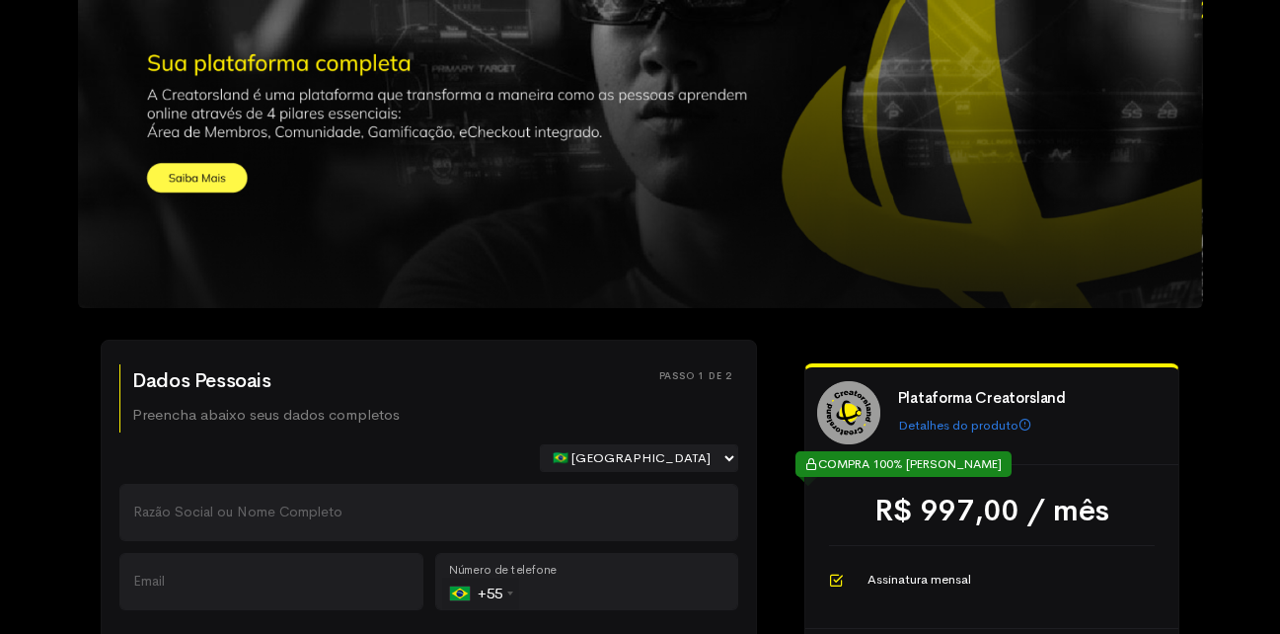
scroll to position [296, 0]
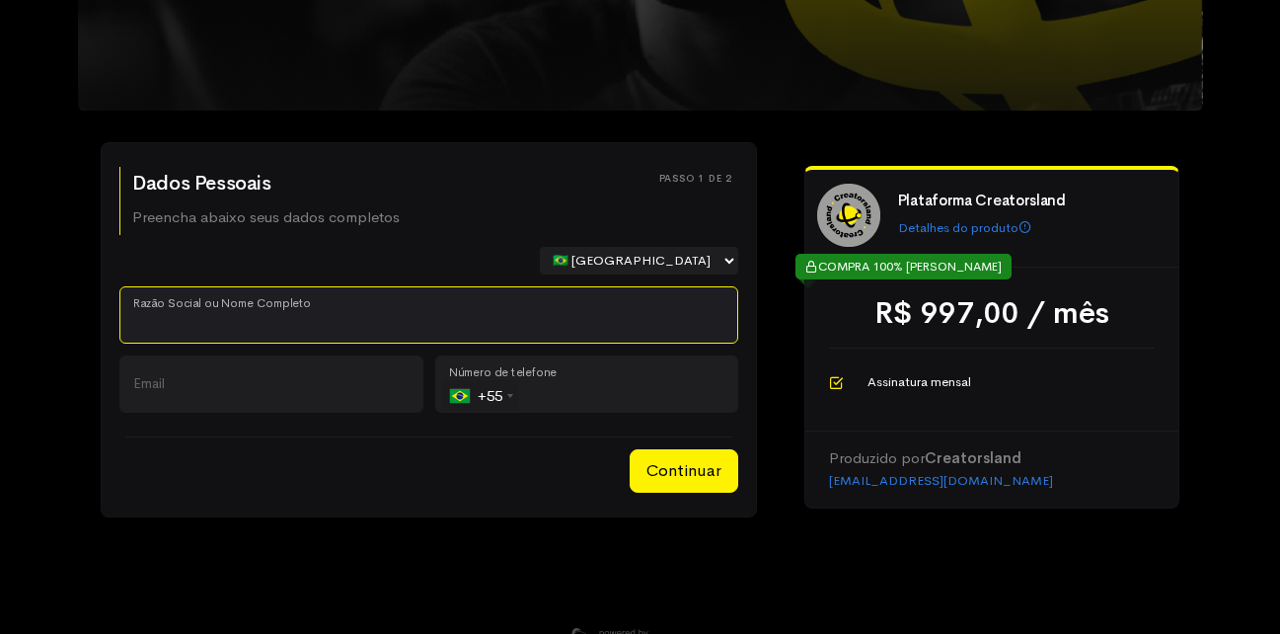
click at [211, 295] on input "Razão Social ou Nome Completo" at bounding box center [428, 314] width 619 height 57
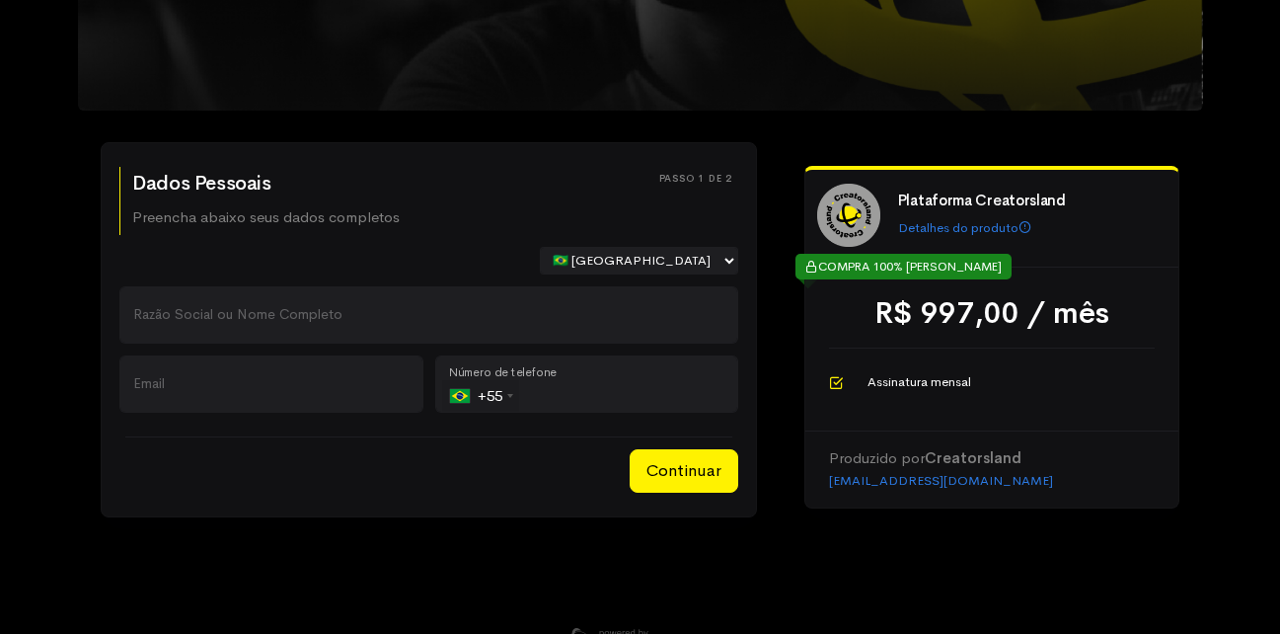
click at [248, 251] on div "🇧🇷 [GEOGRAPHIC_DATA] 🇵🇹 [GEOGRAPHIC_DATA] 🇺🇸 [GEOGRAPHIC_DATA] 🇦🇷 [GEOGRAPHIC_D…" at bounding box center [429, 267] width 631 height 40
click at [264, 226] on p "Preencha abaixo seus dados completos" at bounding box center [265, 217] width 267 height 23
click at [614, 239] on div "Passo 1 de 2 Dados Pessoais Preencha abaixo seus dados completos Passo 1 de 2 🇧…" at bounding box center [428, 330] width 607 height 326
drag, startPoint x: 288, startPoint y: 178, endPoint x: 288, endPoint y: 201, distance: 23.7
click at [288, 187] on h2 "Dados Pessoais" at bounding box center [265, 184] width 267 height 22
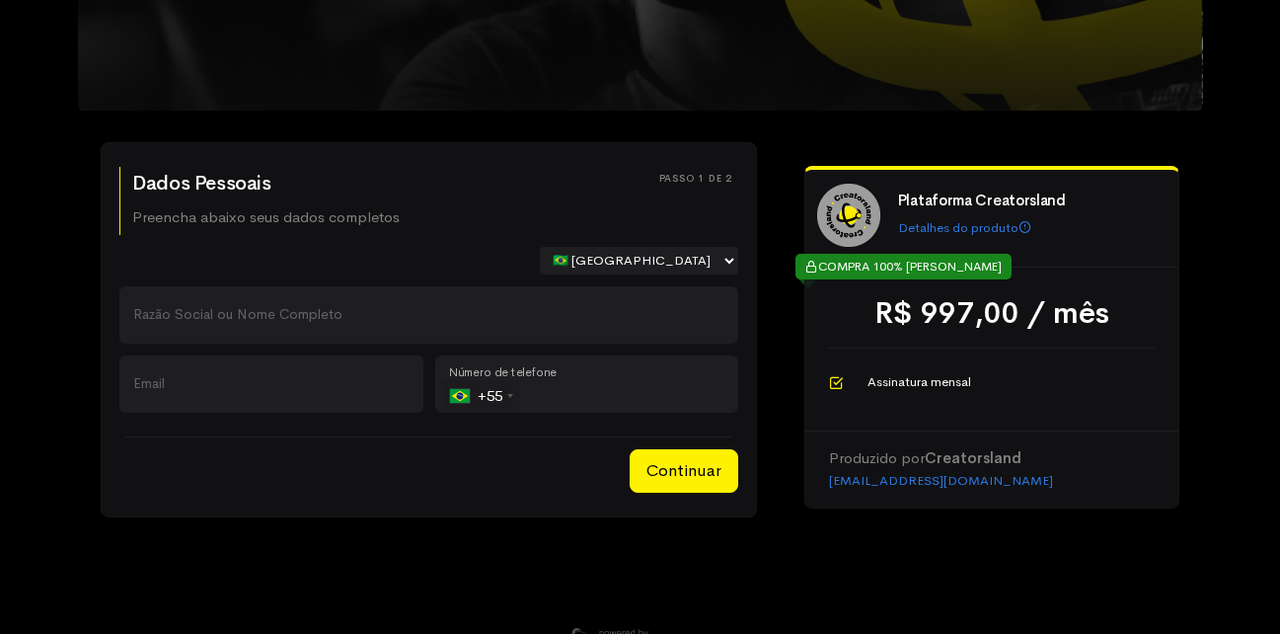
click at [288, 212] on p "Preencha abaixo seus dados completos" at bounding box center [265, 217] width 267 height 23
click at [288, 215] on p "Preencha abaixo seus dados completos" at bounding box center [265, 217] width 267 height 23
click at [268, 278] on div "🇧🇷 [GEOGRAPHIC_DATA] 🇵🇹 [GEOGRAPHIC_DATA] 🇺🇸 [GEOGRAPHIC_DATA] 🇦🇷 [GEOGRAPHIC_D…" at bounding box center [429, 267] width 631 height 40
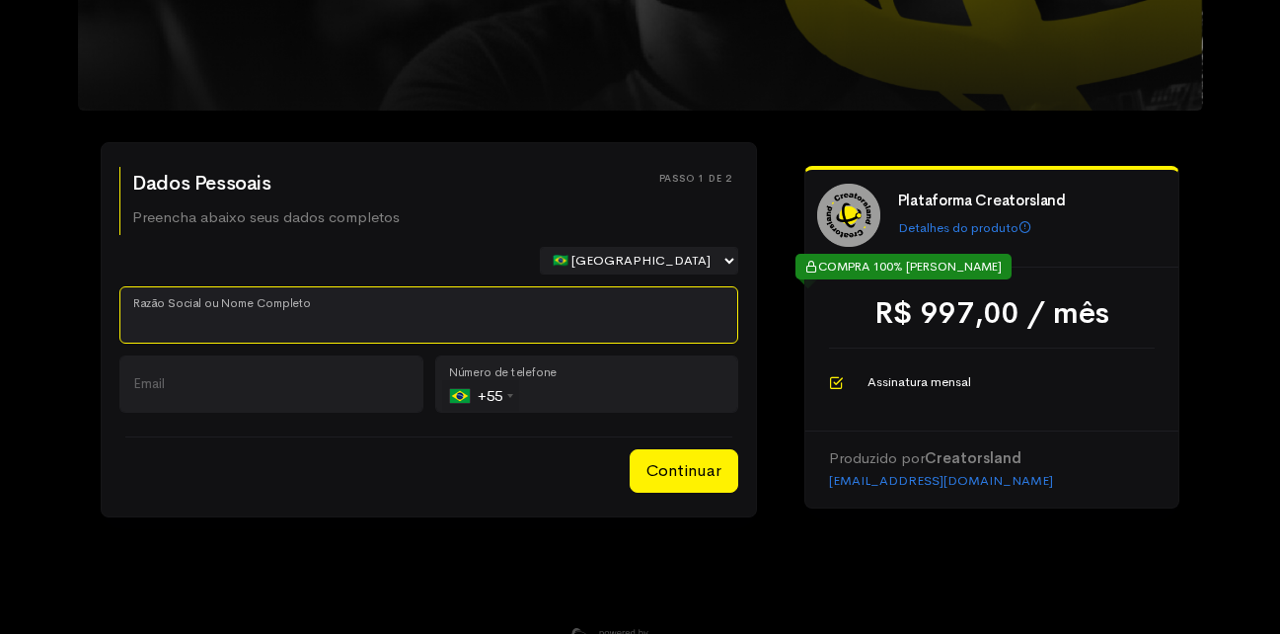
click at [239, 338] on input "Razão Social ou Nome Completo" at bounding box center [428, 314] width 619 height 57
type input "dsadsa dsadas"
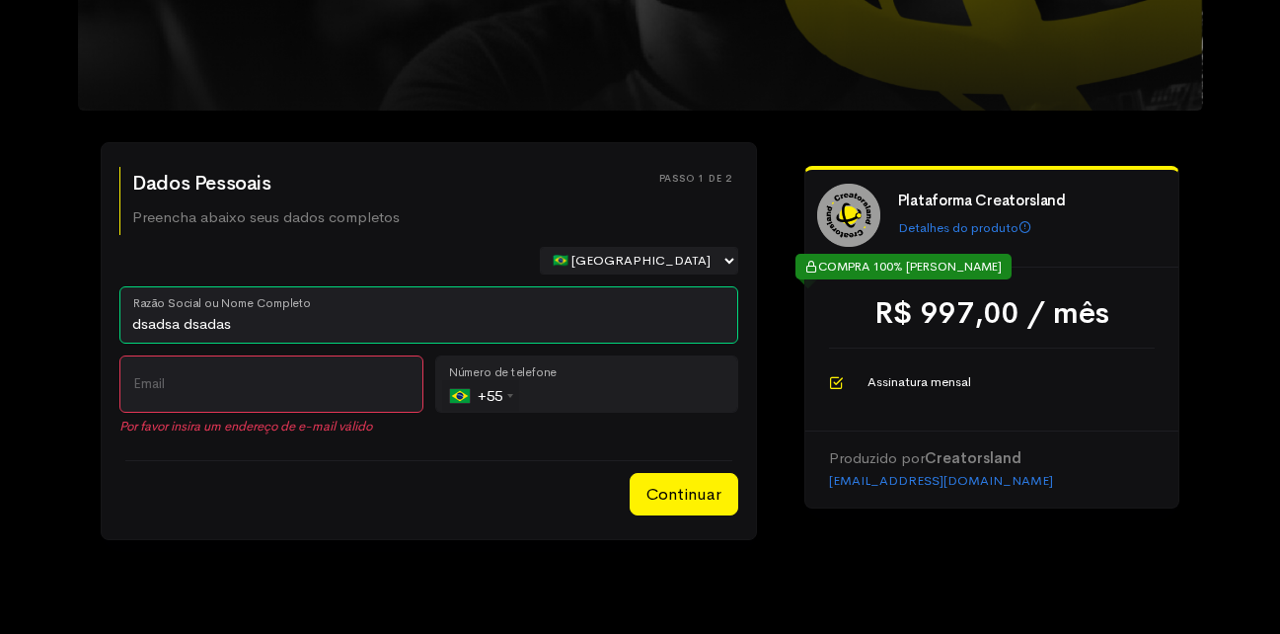
click at [245, 418] on div "Por favor insira um endereço de e-mail válido Email" at bounding box center [272, 401] width 316 height 93
click at [257, 402] on input "Email" at bounding box center [271, 383] width 304 height 57
paste input "[EMAIL_ADDRESS][DOMAIN_NAME]"
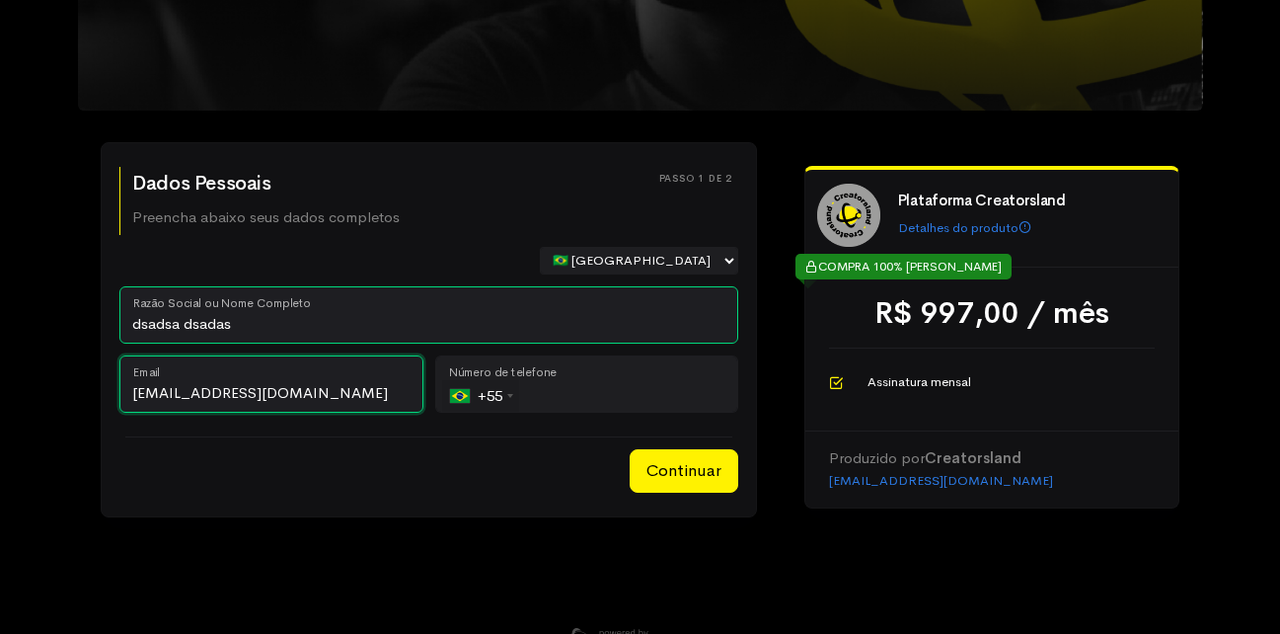
type input "[EMAIL_ADDRESS][DOMAIN_NAME]"
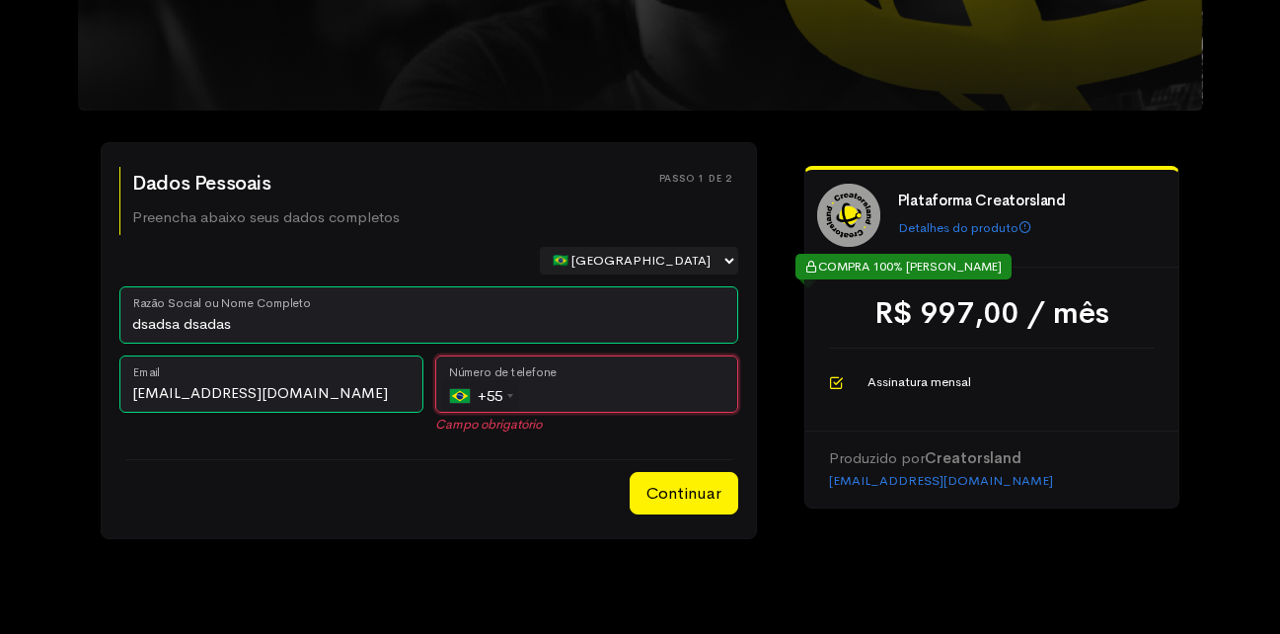
click at [646, 404] on input "tel" at bounding box center [587, 383] width 304 height 57
drag, startPoint x: 661, startPoint y: 409, endPoint x: 434, endPoint y: 409, distance: 227.0
click at [435, 409] on div "+55 [GEOGRAPHIC_DATA] ([GEOGRAPHIC_DATA]) +55 [GEOGRAPHIC_DATA] +1 [GEOGRAPHIC_…" at bounding box center [587, 383] width 304 height 57
type input "("
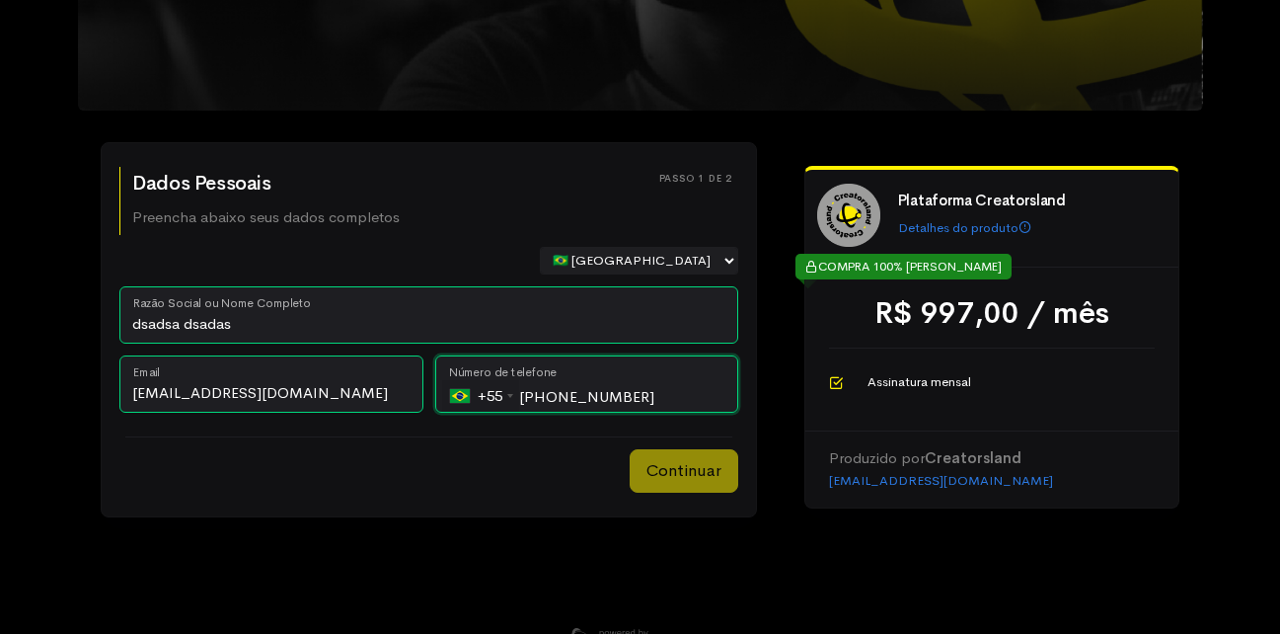
type input "[PHONE_NUMBER]"
click at [676, 450] on button "Continuar" at bounding box center [684, 470] width 109 height 43
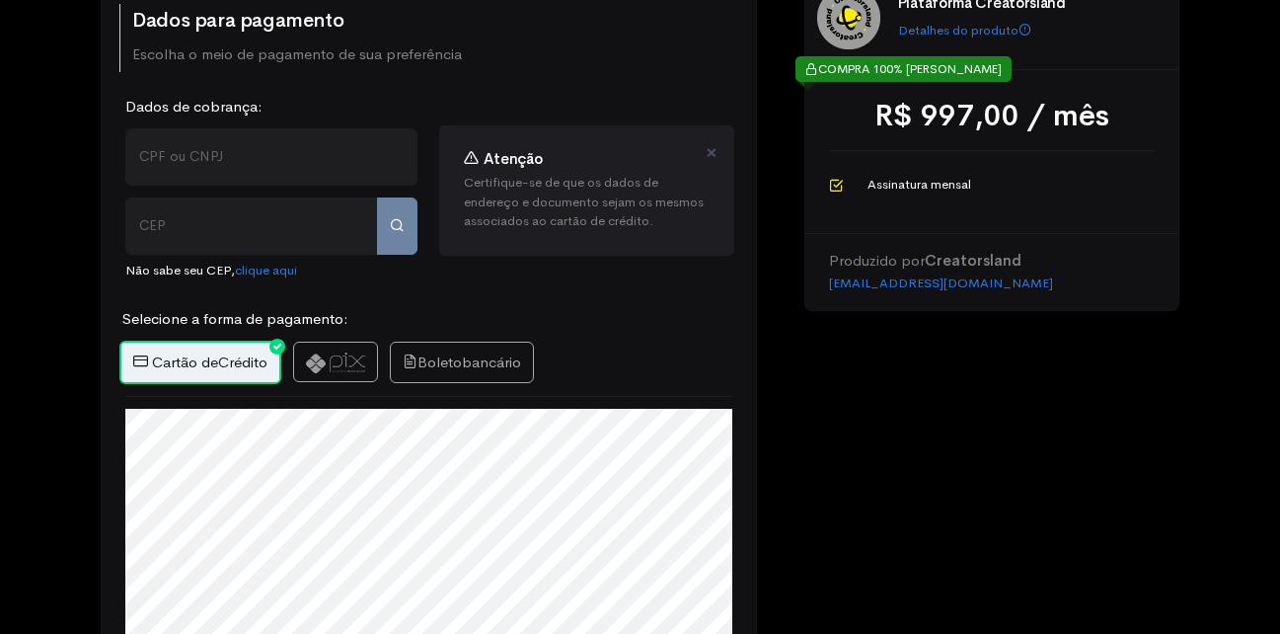
scroll to position [691, 0]
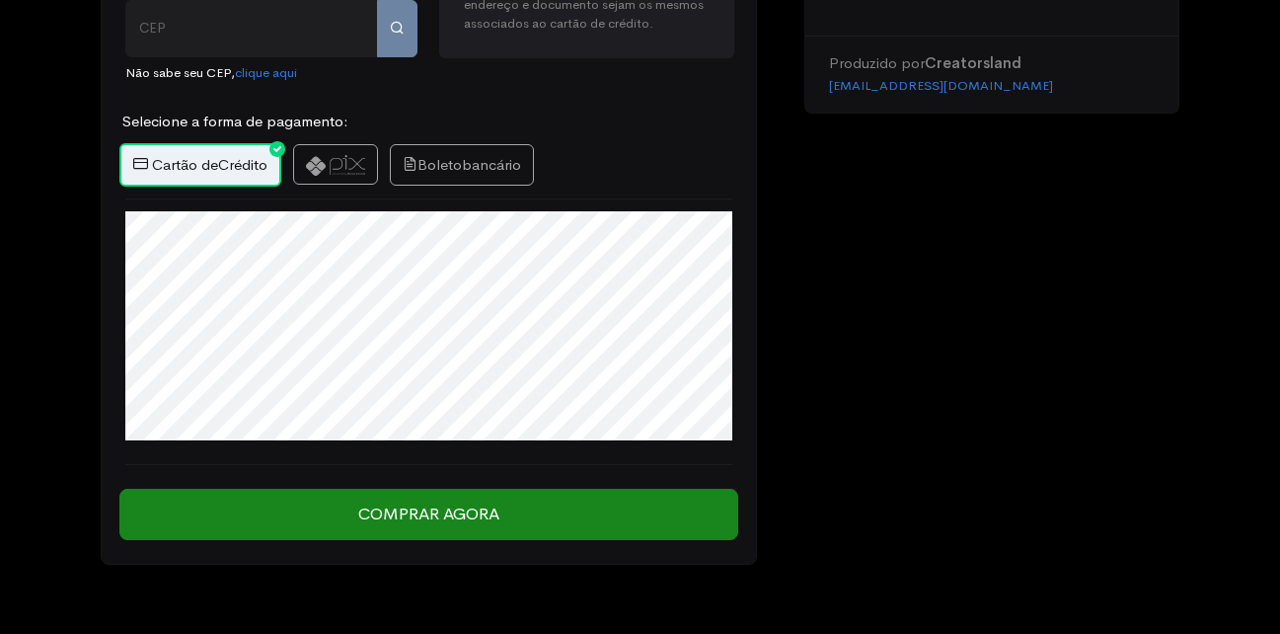
click at [1262, 84] on div "step 1 step 1 Passo 1 de 2 Dados Pessoais Preencha abaixo seus dados completos …" at bounding box center [640, 15] width 1280 height 1413
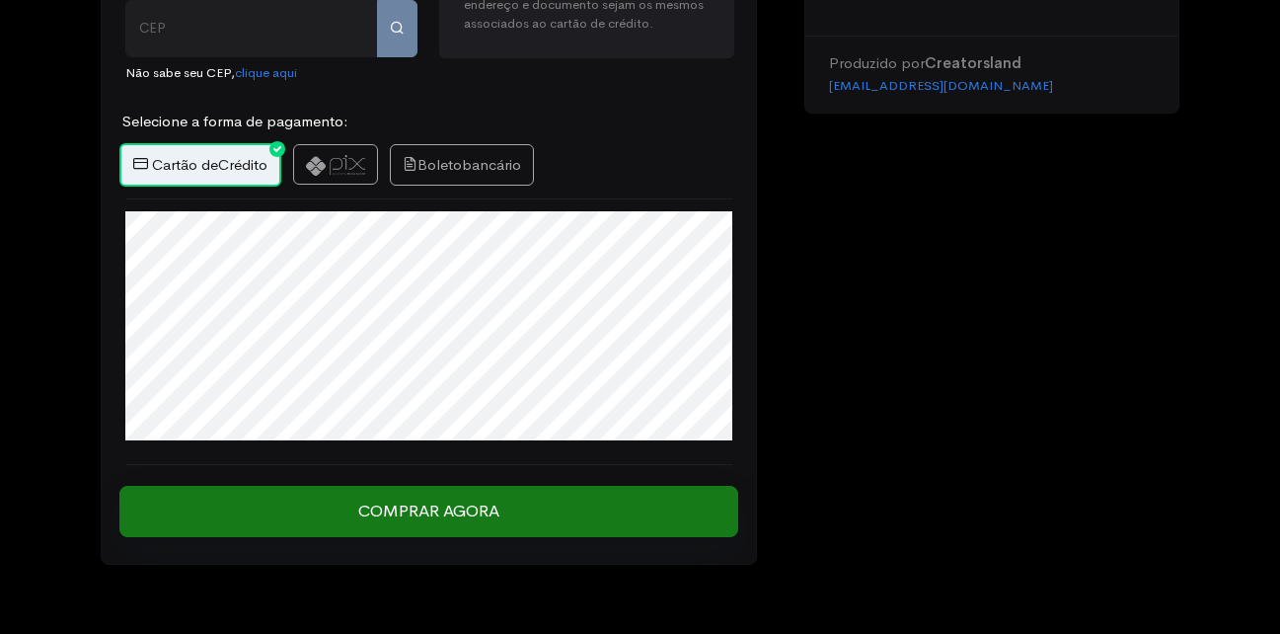
click at [495, 538] on div "Comprar Agora" at bounding box center [429, 514] width 631 height 51
click at [502, 517] on input "Comprar Agora" at bounding box center [428, 511] width 619 height 51
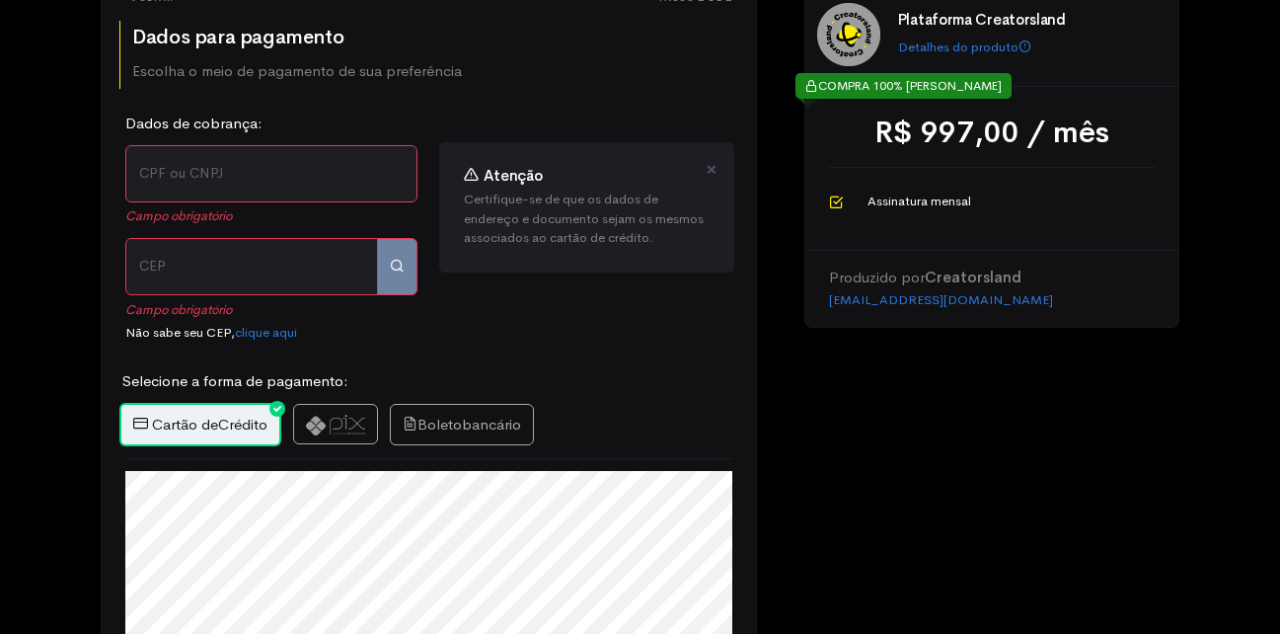
scroll to position [474, 0]
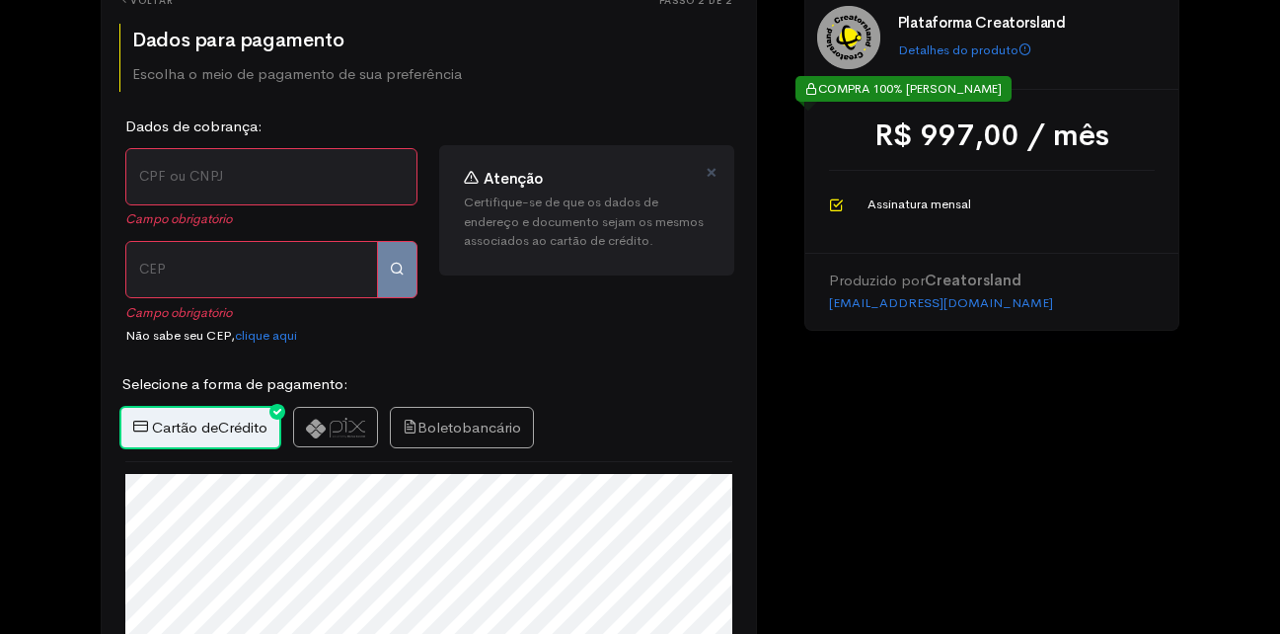
drag, startPoint x: 215, startPoint y: 236, endPoint x: 220, endPoint y: 258, distance: 22.3
click at [214, 239] on div "Dados de cobrança: Campo obrigatório CPF ou CNPJ Número do Documento Endereço d…" at bounding box center [272, 238] width 316 height 246
click at [220, 261] on input "CEP" at bounding box center [251, 269] width 253 height 57
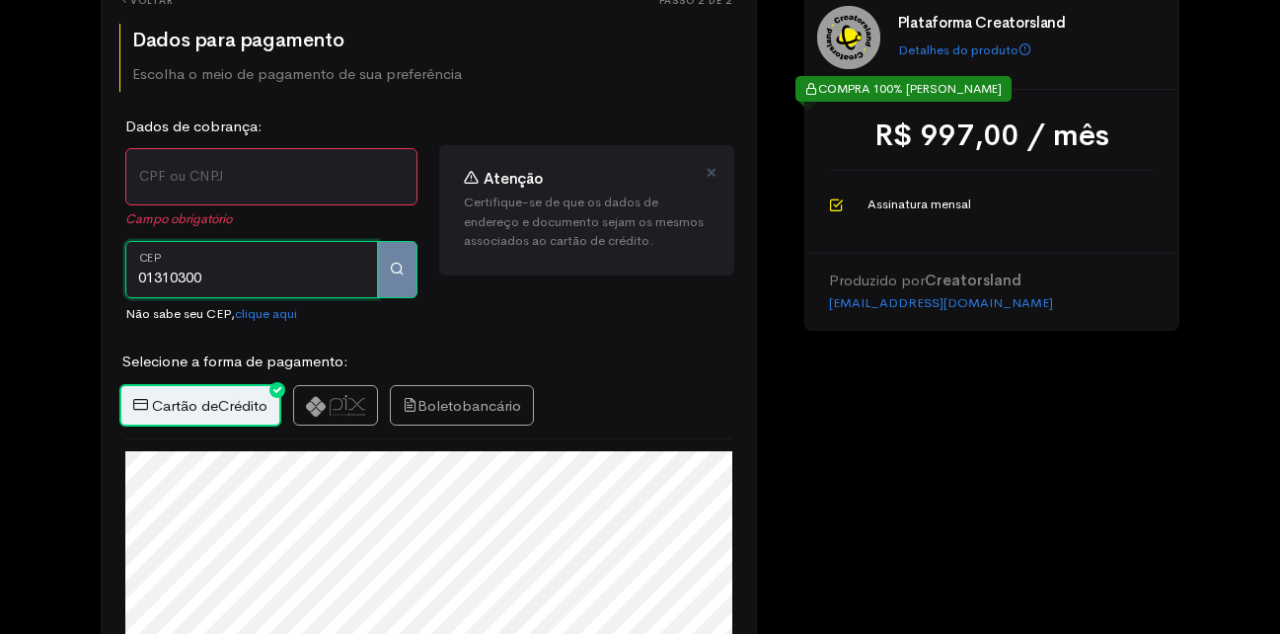
type input "01310300"
click at [258, 150] on input "CPF ou CNPJ" at bounding box center [271, 176] width 292 height 57
type input "01310300"
type input "[GEOGRAPHIC_DATA]"
type input "Bela Vista"
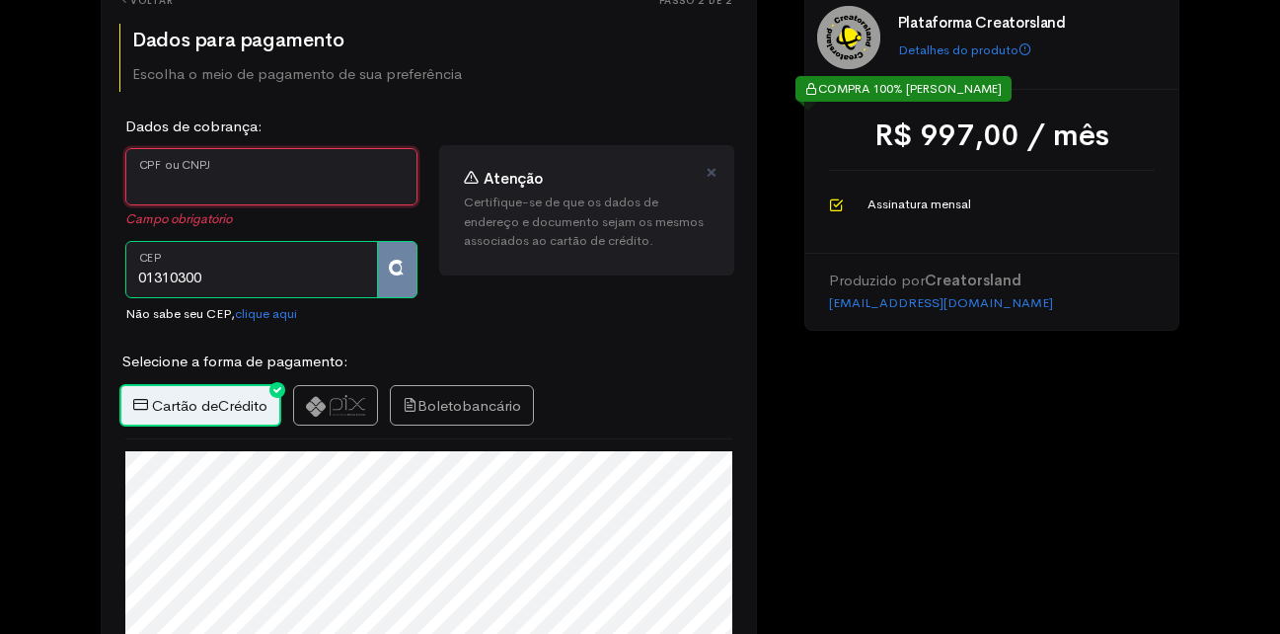
type input "[GEOGRAPHIC_DATA]"
select select "SP"
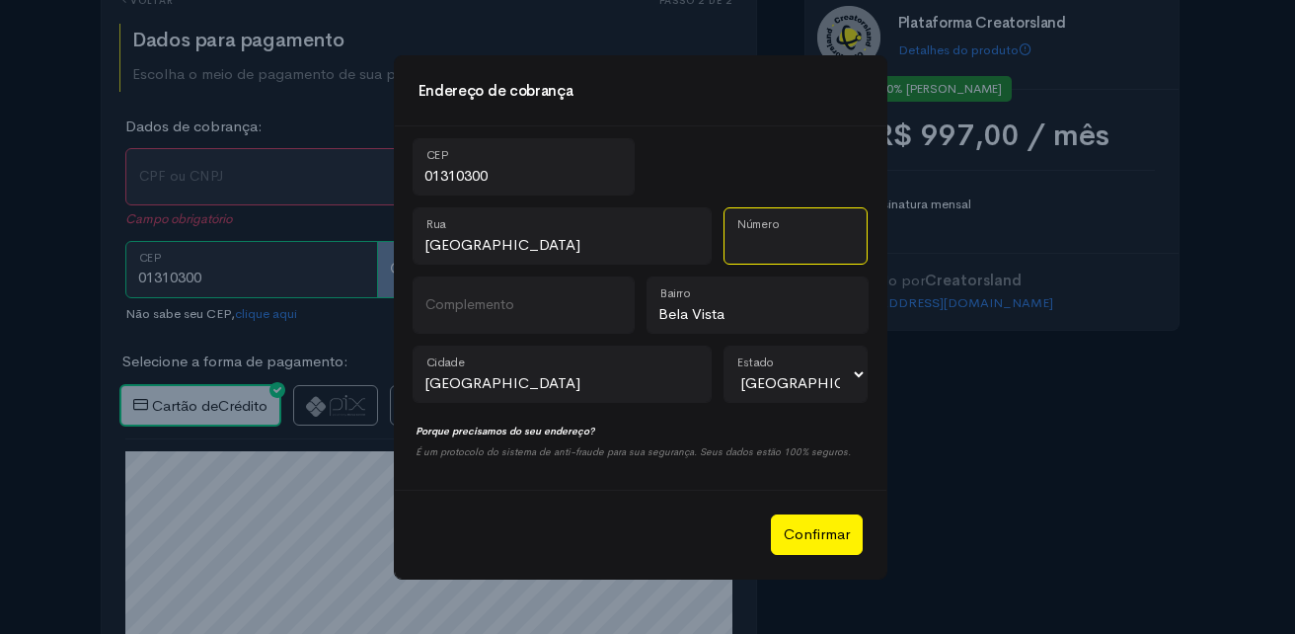
click at [742, 257] on input "Número" at bounding box center [795, 235] width 144 height 57
type input "21"
click at [828, 508] on div "Confirmar" at bounding box center [641, 534] width 492 height 89
click at [827, 512] on div "Confirmar" at bounding box center [641, 534] width 492 height 89
click at [818, 538] on button "Confirmar" at bounding box center [817, 534] width 92 height 40
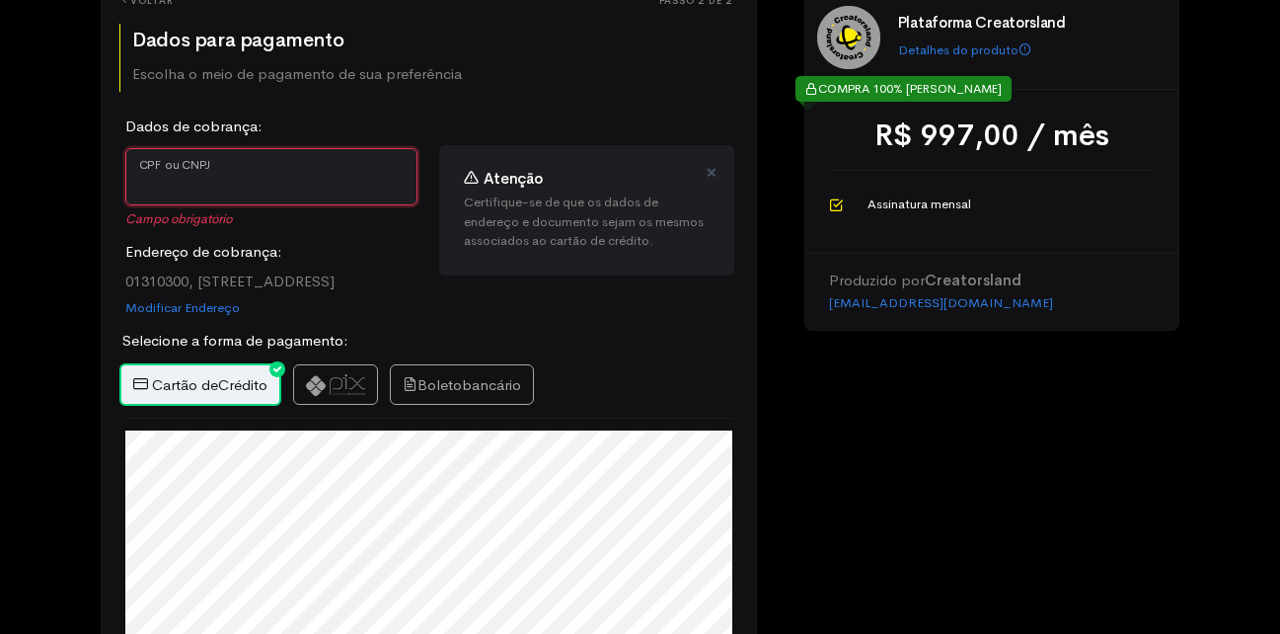
click at [281, 191] on input "CPF ou CNPJ" at bounding box center [271, 176] width 292 height 57
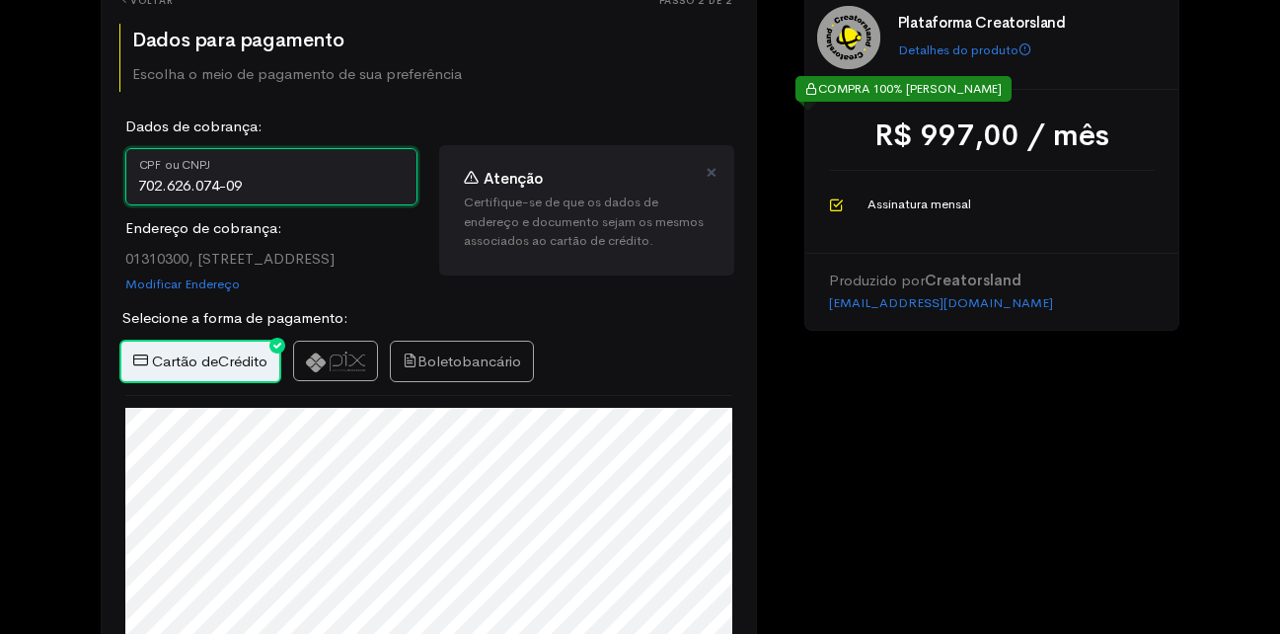
scroll to position [782, 0]
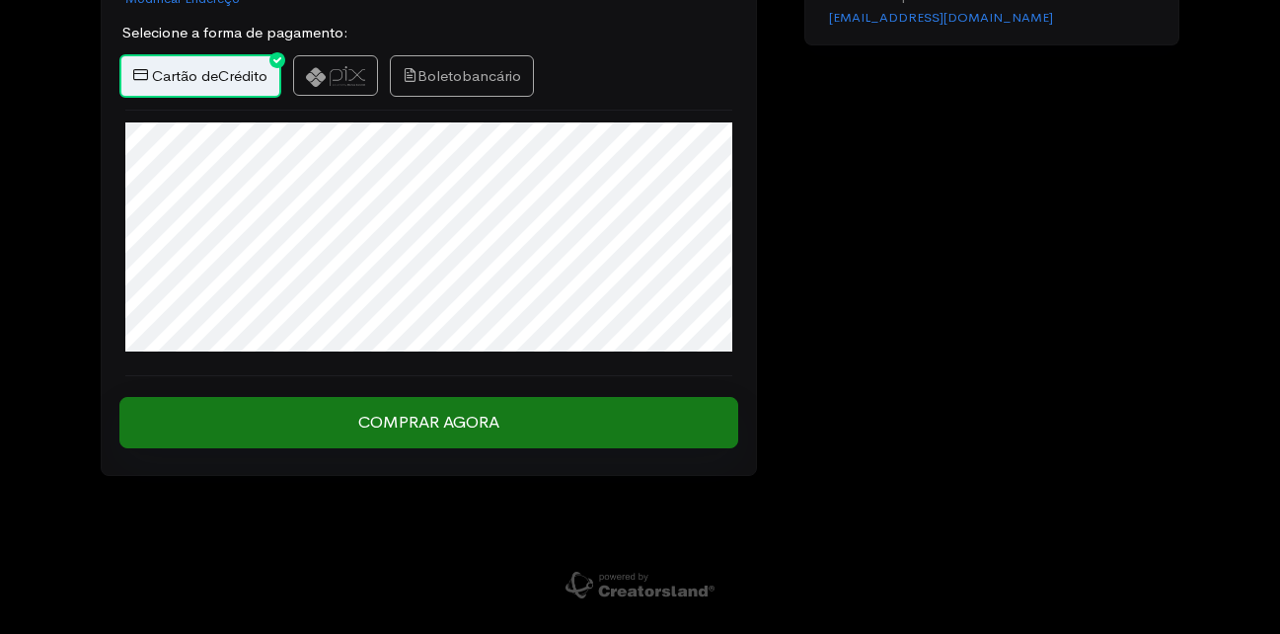
type input "702.626.074-09"
click at [475, 431] on input "Comprar Agora" at bounding box center [428, 422] width 619 height 51
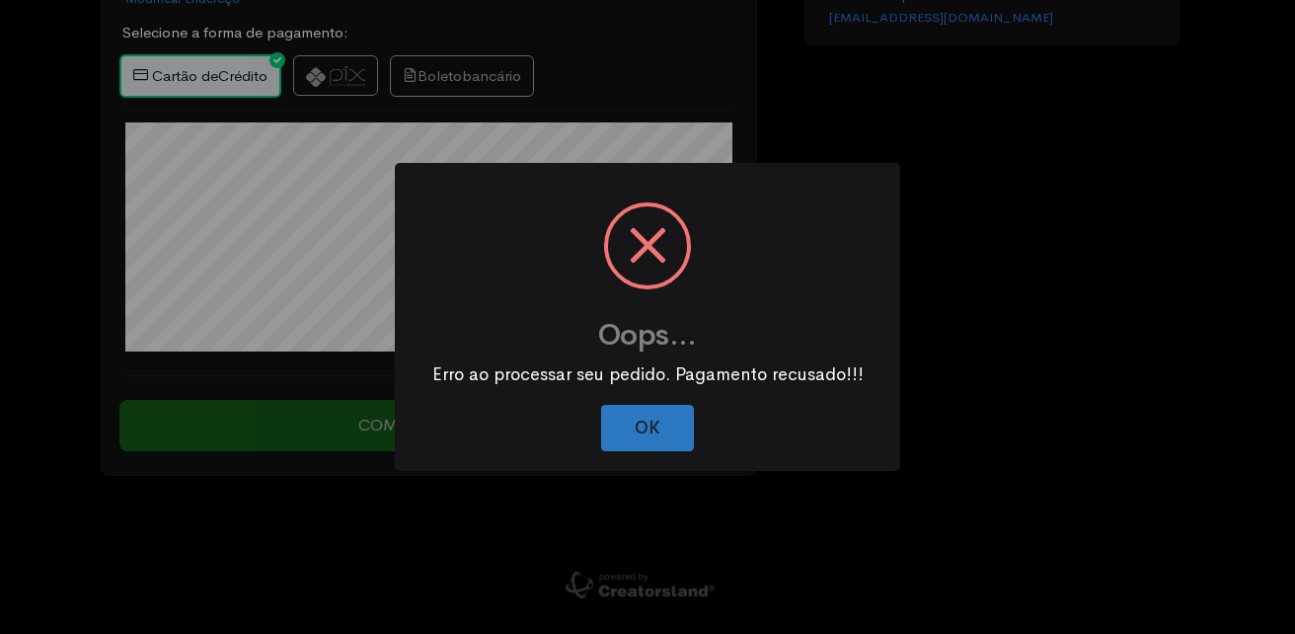
click at [646, 424] on button "OK" at bounding box center [647, 428] width 93 height 46
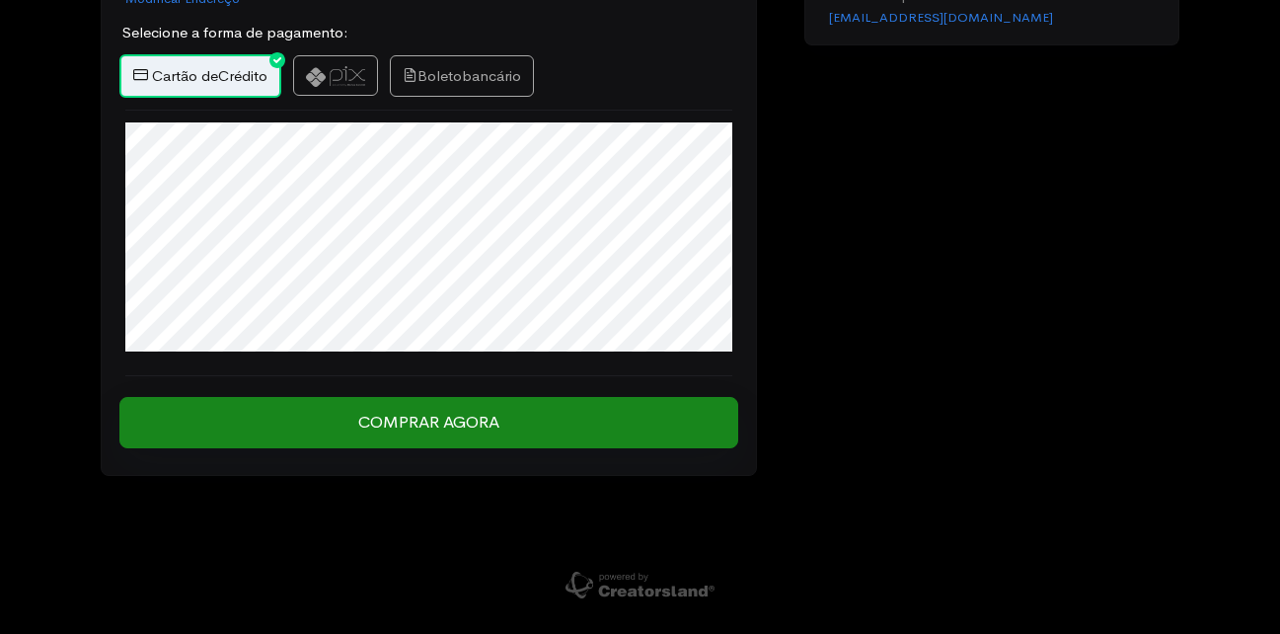
scroll to position [584, 0]
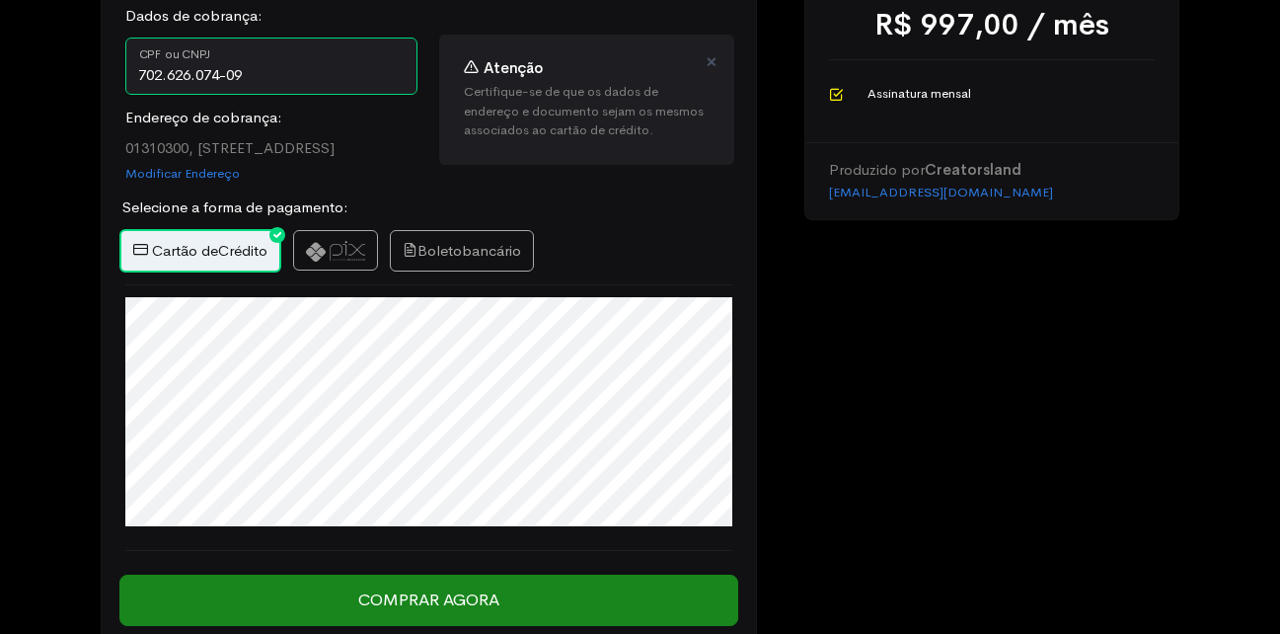
click at [44, 480] on div "step 1 step 1 Passo 1 de 2 Dados Pessoais Preencha abaixo seus dados completos …" at bounding box center [640, 112] width 1280 height 1393
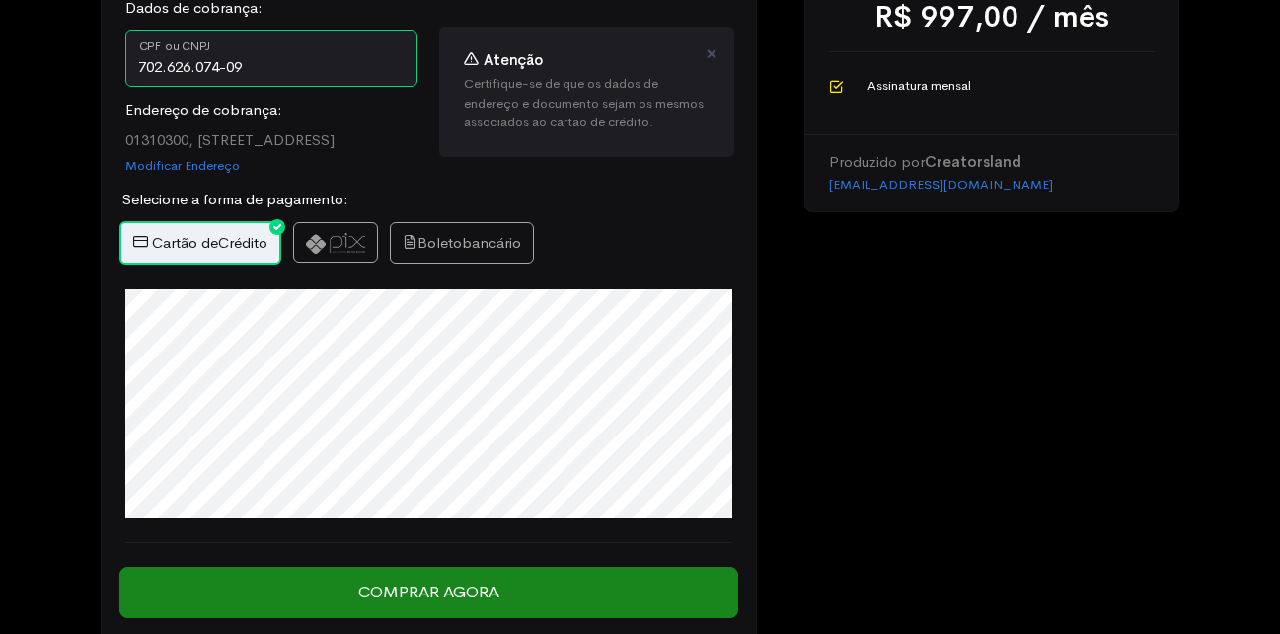
scroll to position [691, 0]
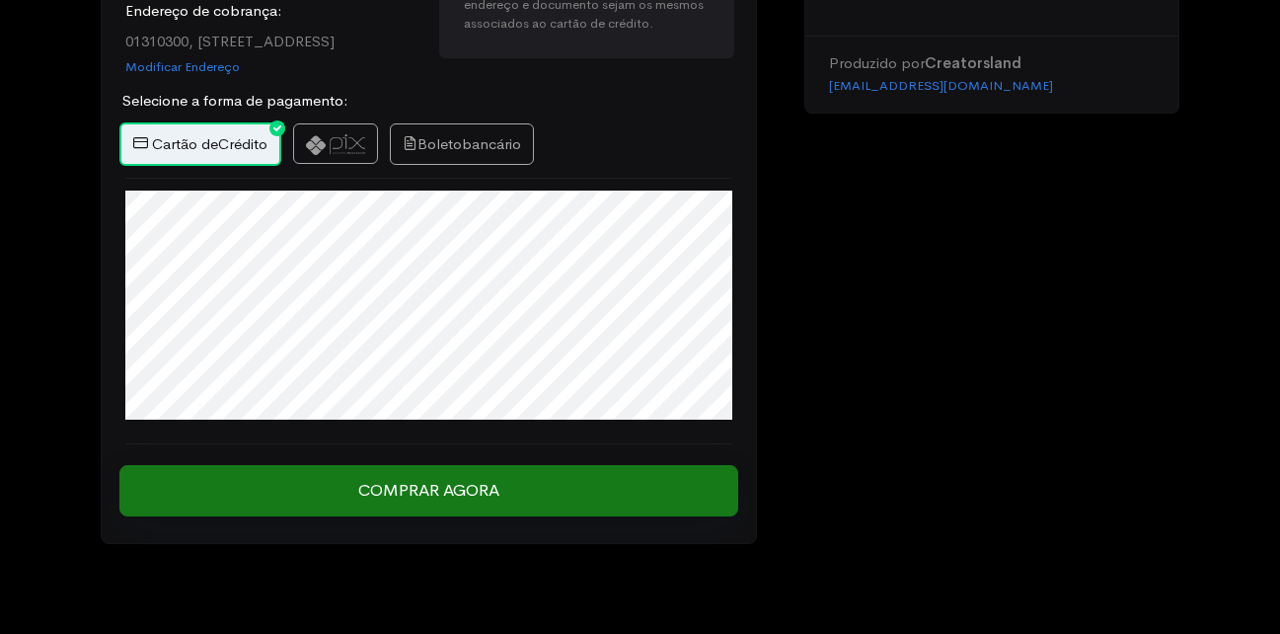
click at [399, 497] on input "Comprar Agora" at bounding box center [428, 490] width 619 height 51
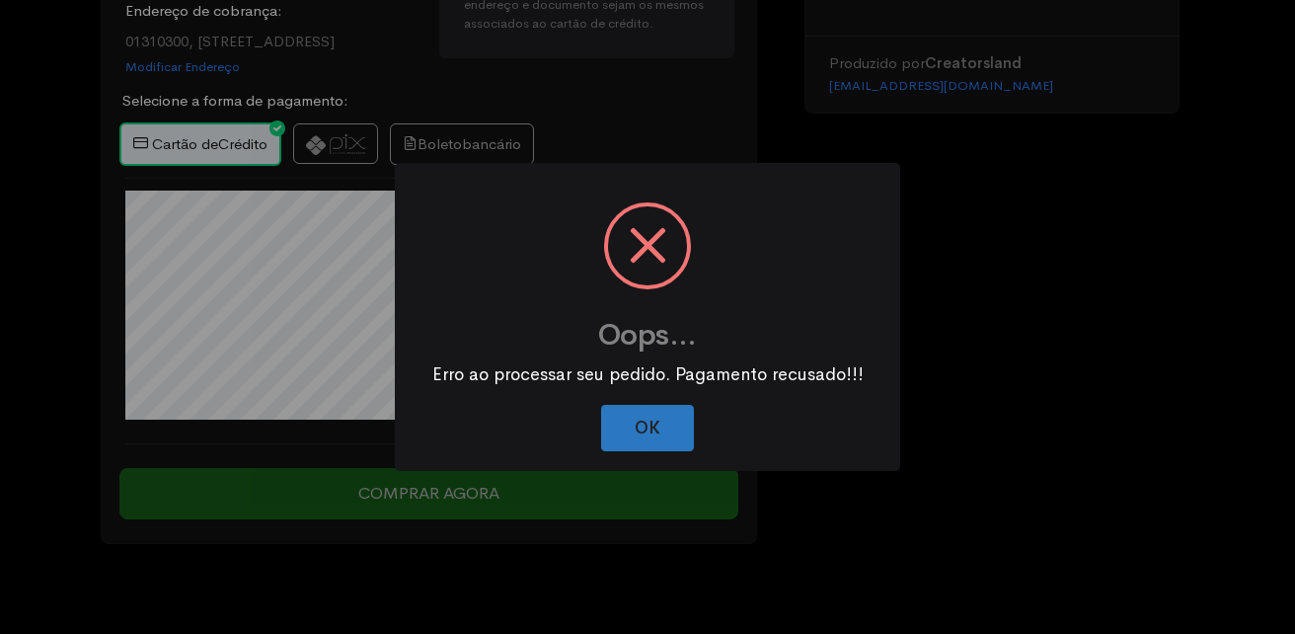
click at [614, 411] on button "OK" at bounding box center [647, 428] width 93 height 46
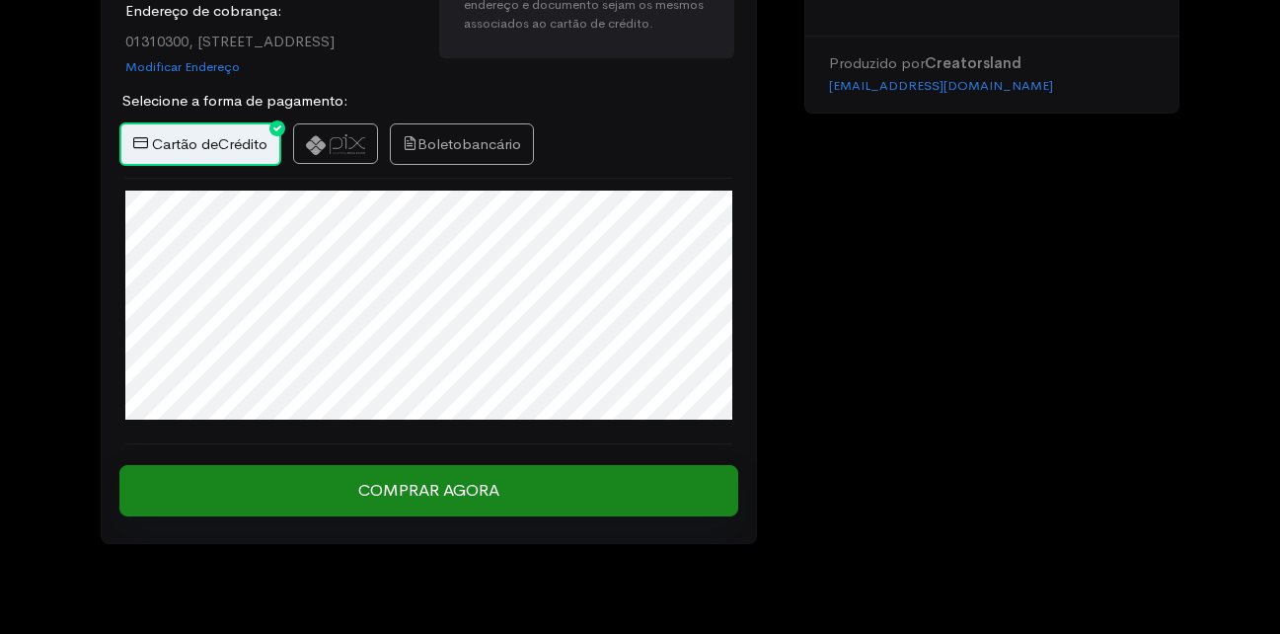
scroll to position [395, 0]
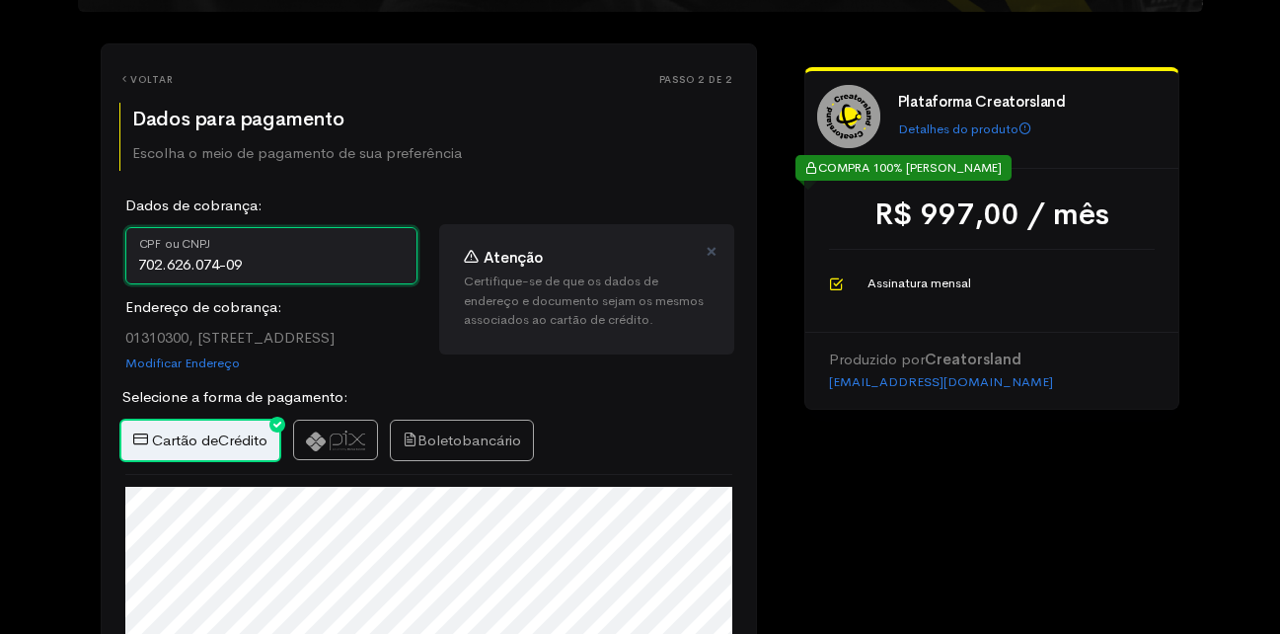
click at [241, 264] on input "702.626.074-09" at bounding box center [271, 255] width 292 height 57
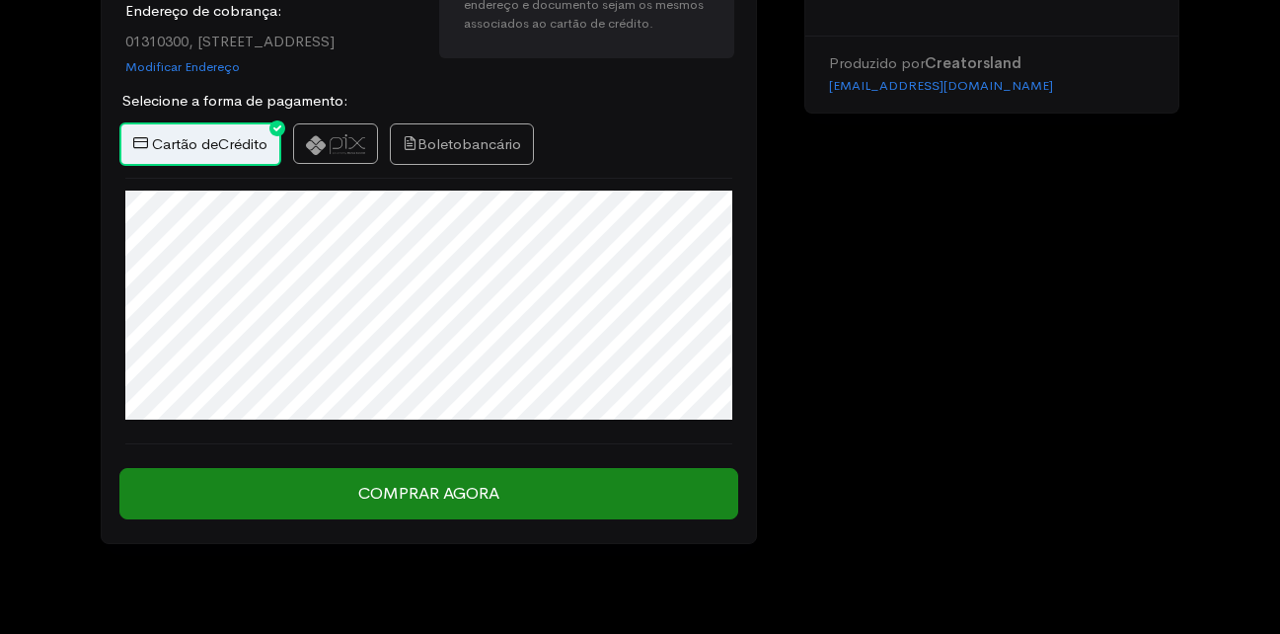
scroll to position [782, 0]
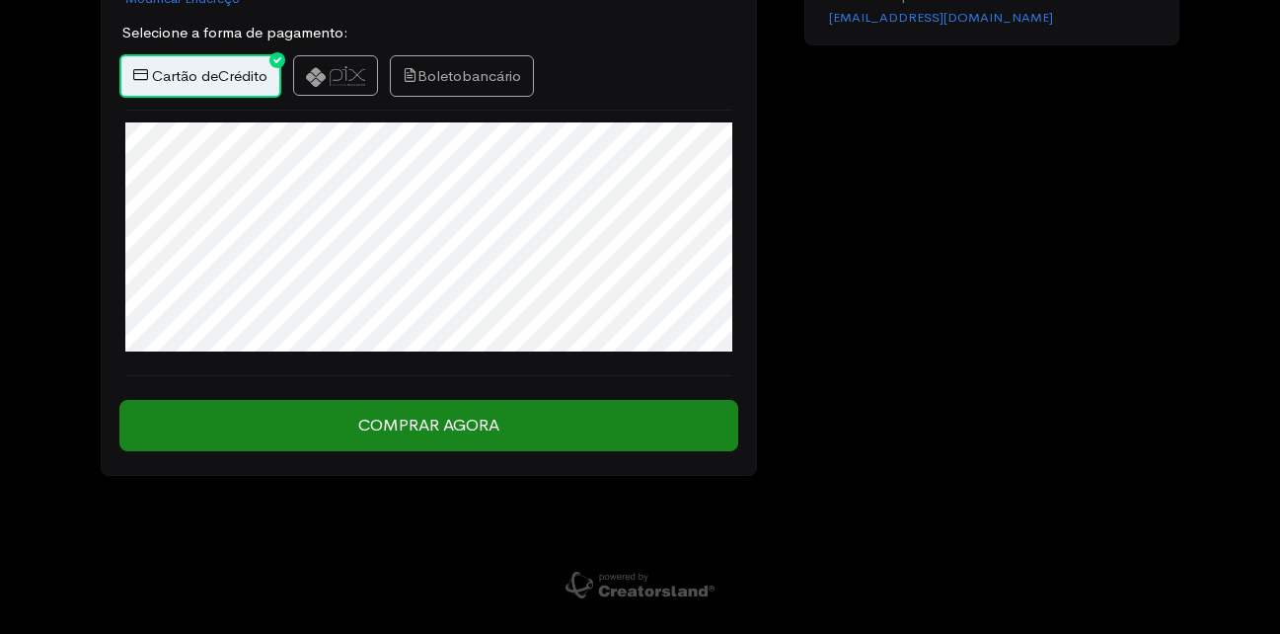
click at [461, 455] on div "step 1 step 1 Passo 1 de 2 Dados Pessoais Preencha abaixo seus dados completos …" at bounding box center [429, 77] width 654 height 795
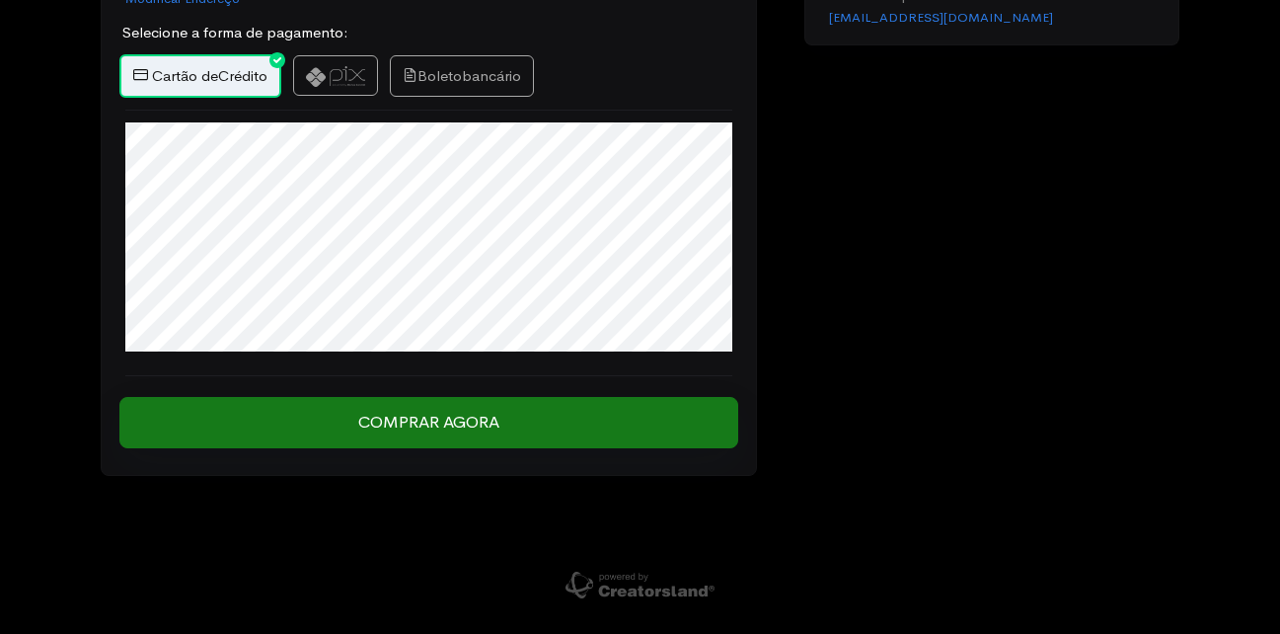
click at [479, 435] on input "Comprar Agora" at bounding box center [428, 422] width 619 height 51
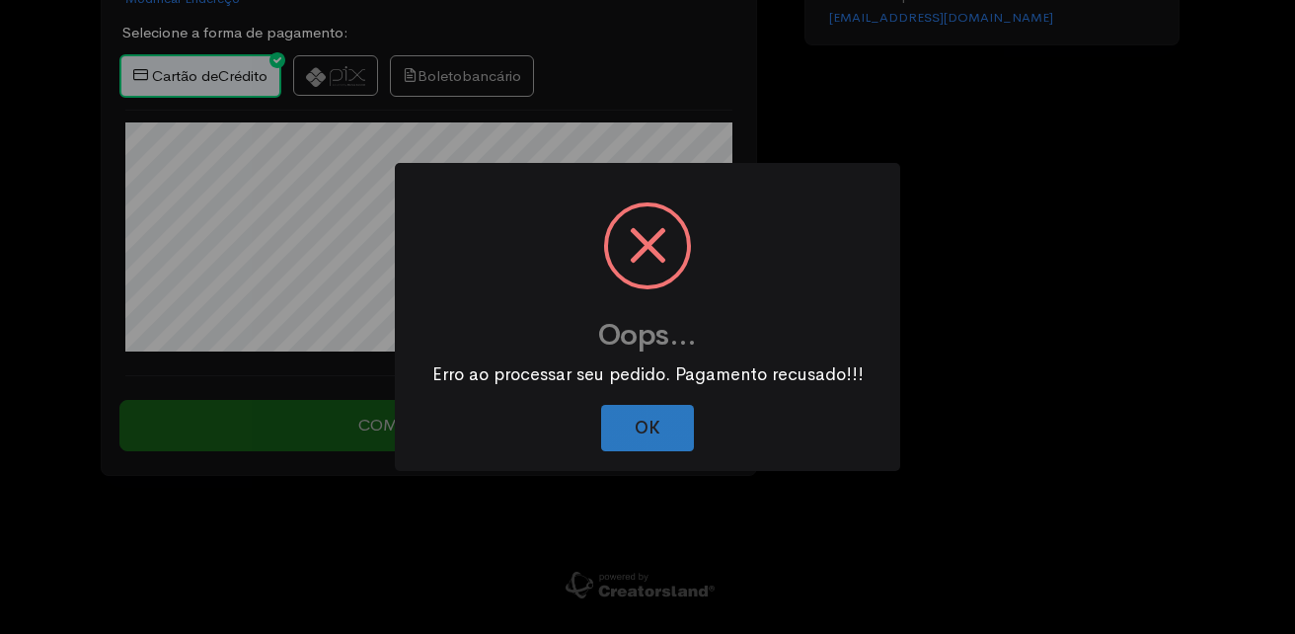
click at [618, 433] on button "OK" at bounding box center [647, 428] width 93 height 46
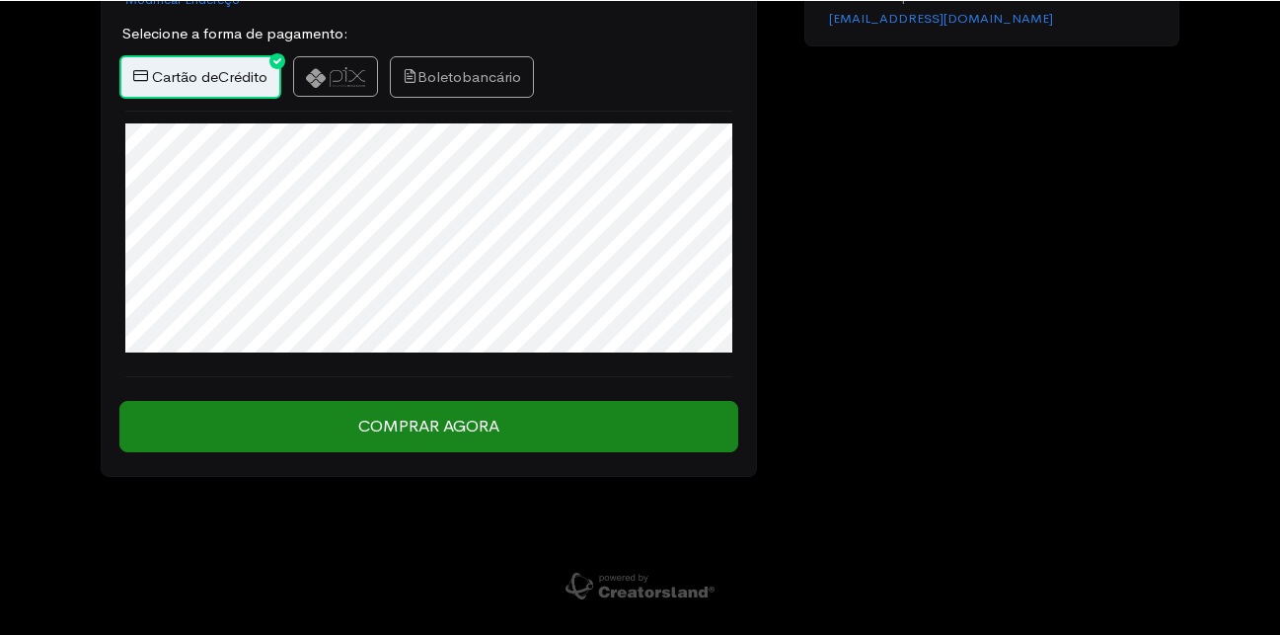
scroll to position [781, 0]
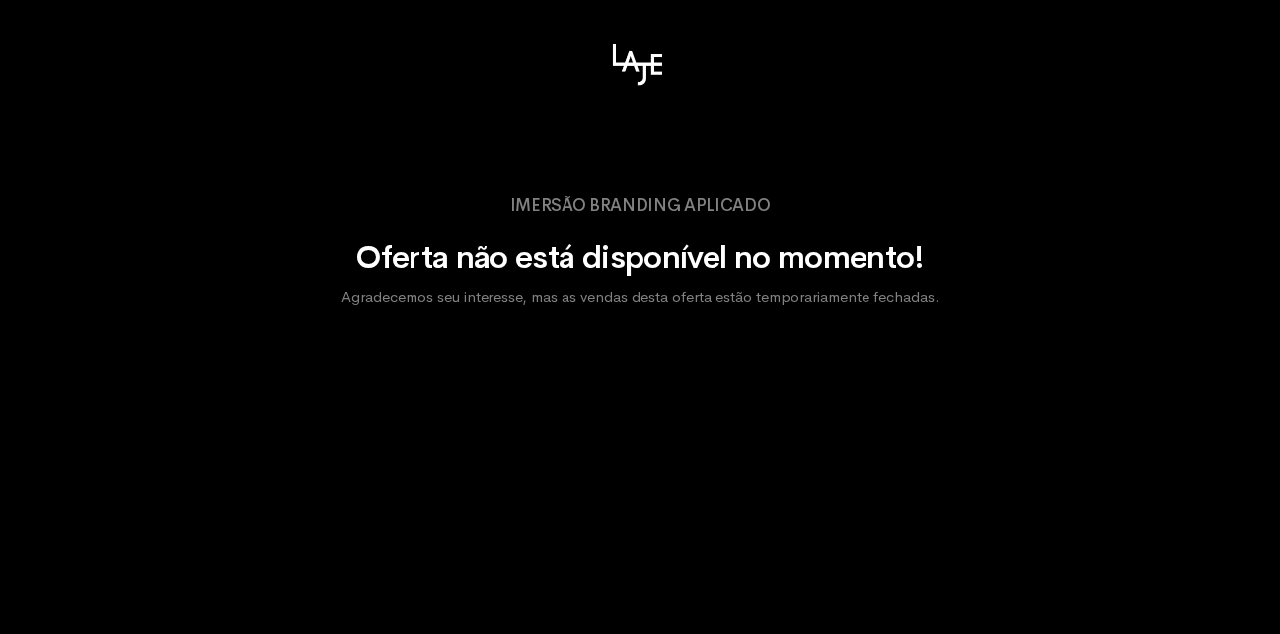
scroll to position [36, 0]
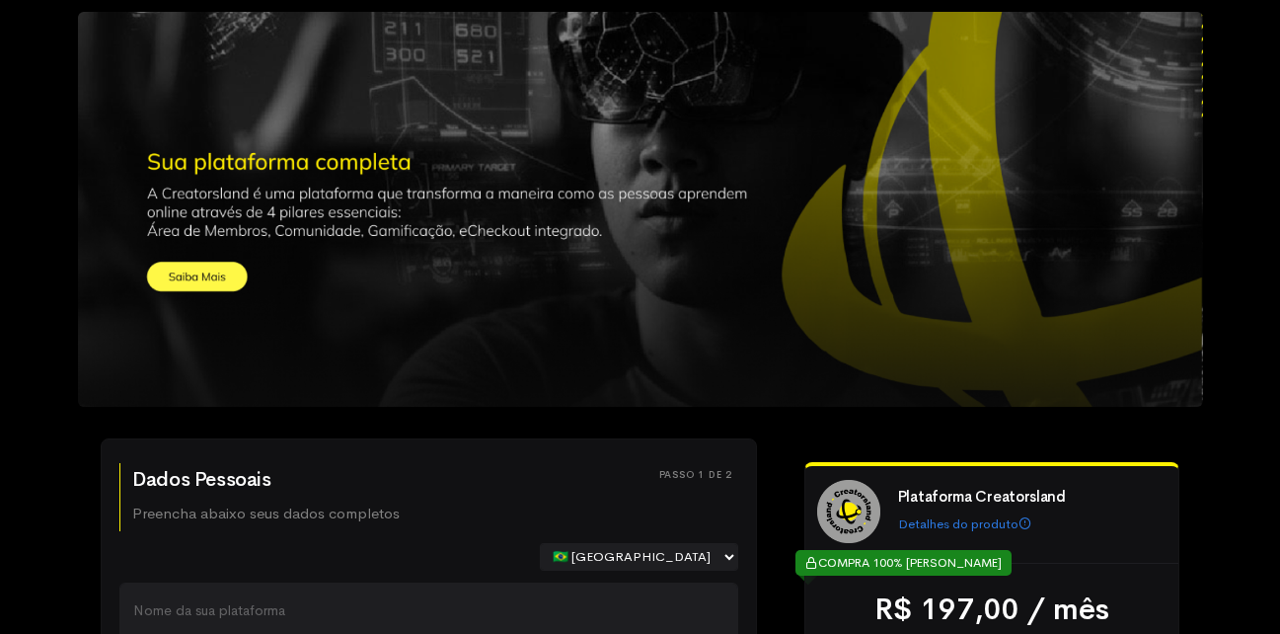
scroll to position [395, 0]
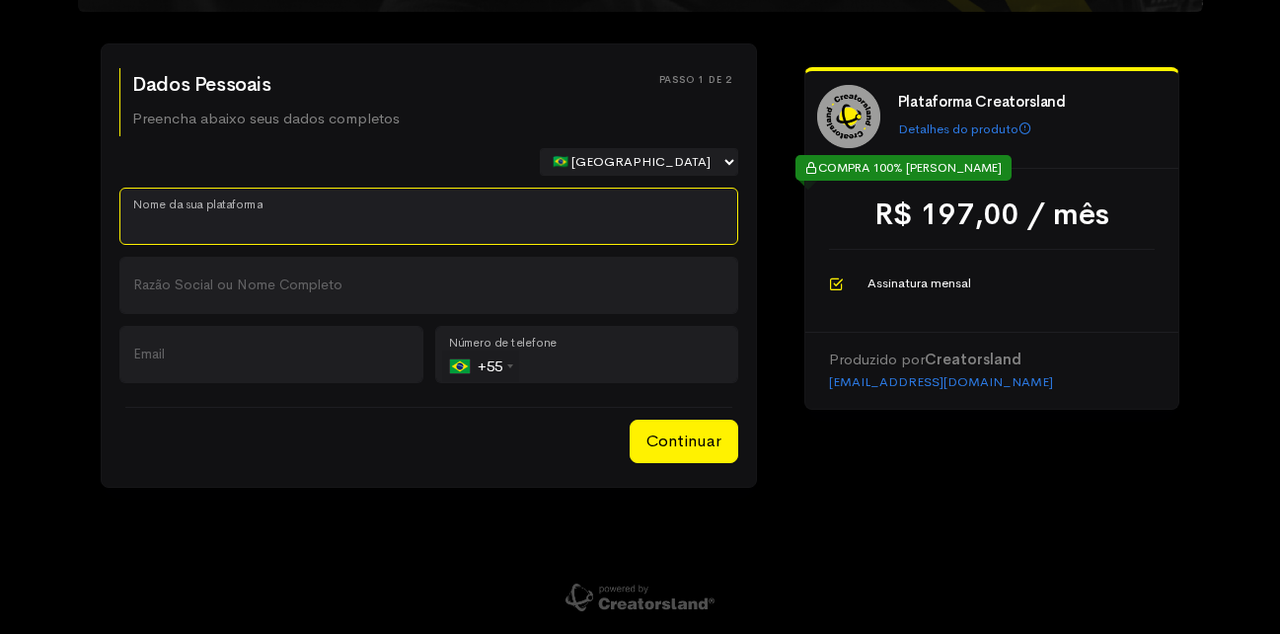
click at [273, 220] on input "Nome da sua plataforma" at bounding box center [428, 216] width 619 height 57
click at [464, 241] on input "Nome da sua plataforma" at bounding box center [428, 216] width 619 height 57
type input "gabriela barbosa"
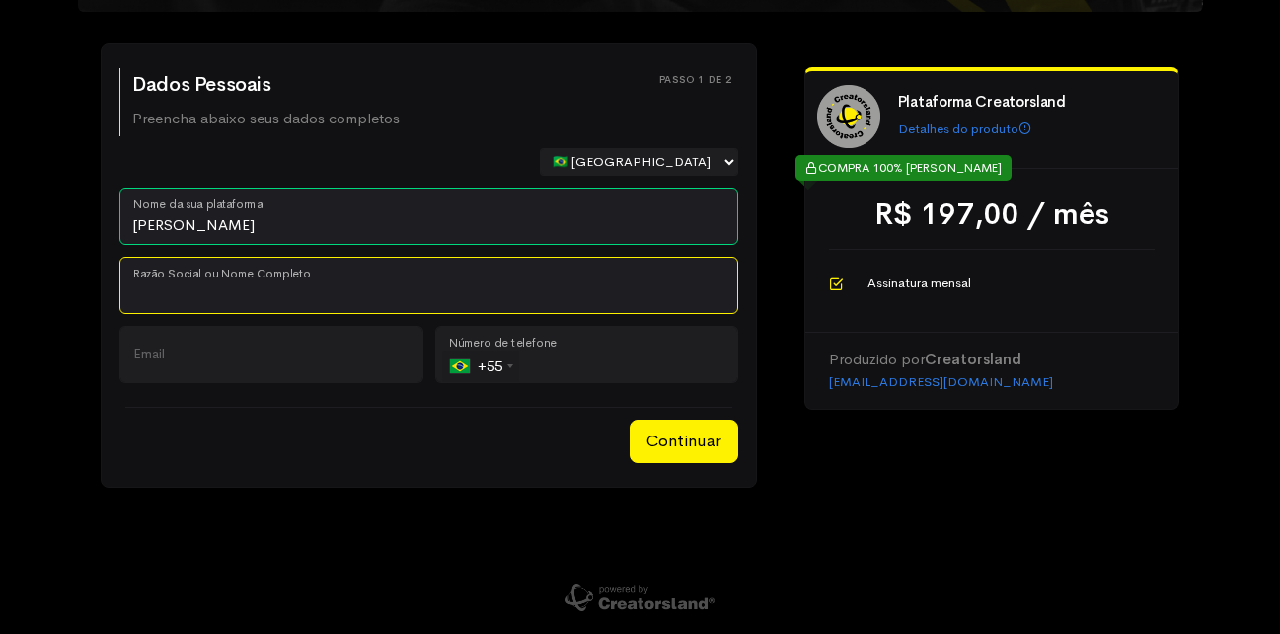
type input "h"
type input "gabriela barbosa"
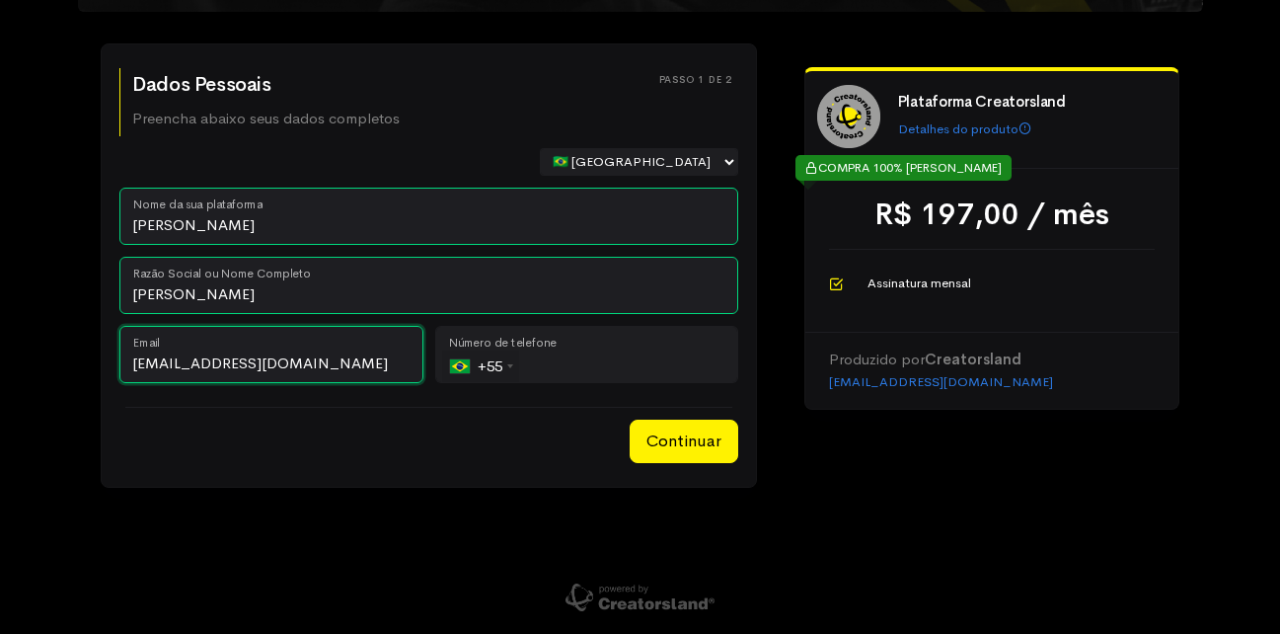
type input "gabrielabarbosa@gmail.com"
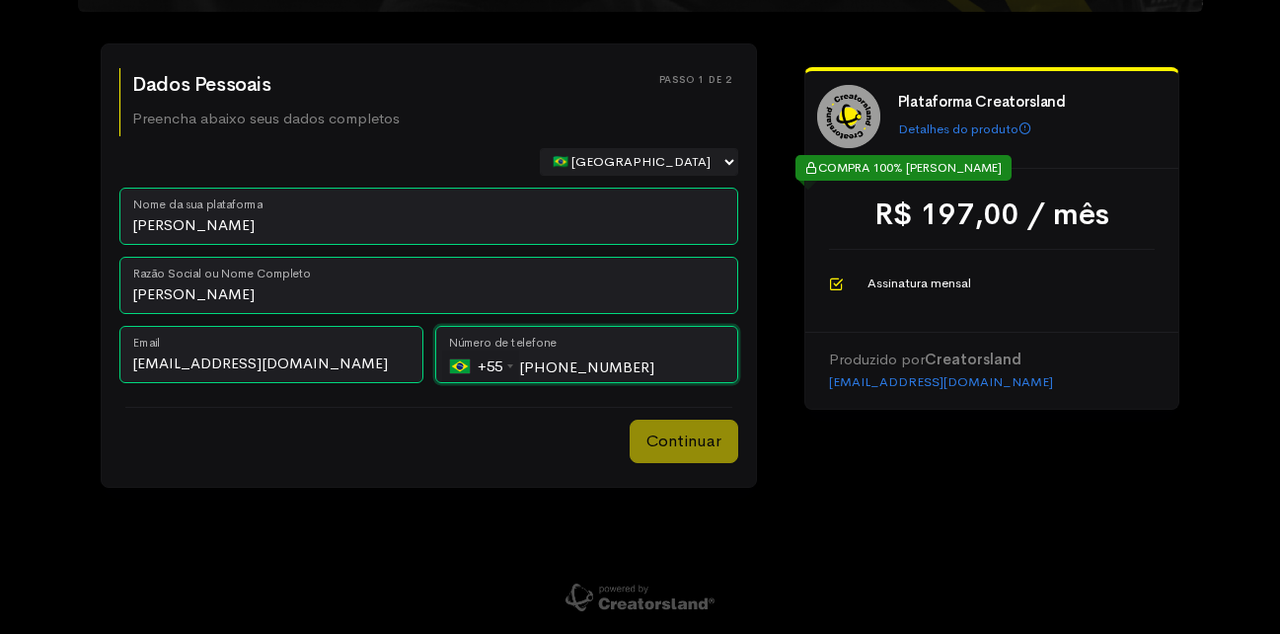
type input "(22) 99226-7412"
click at [695, 437] on button "Continuar" at bounding box center [684, 440] width 109 height 43
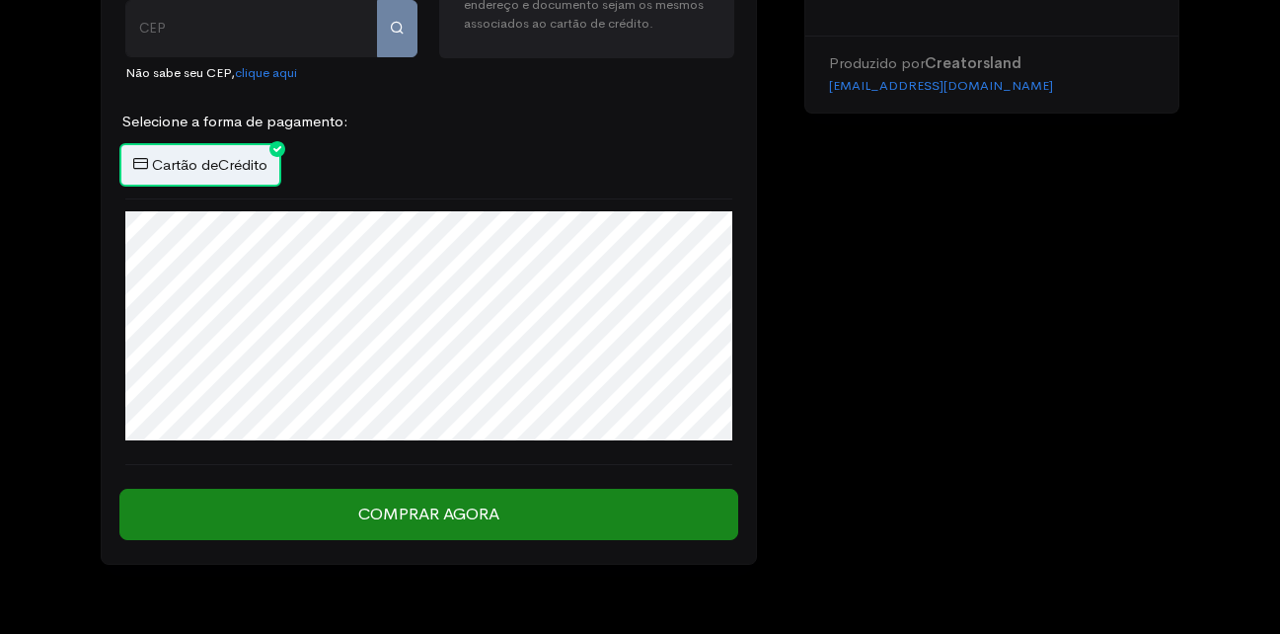
scroll to position [592, 0]
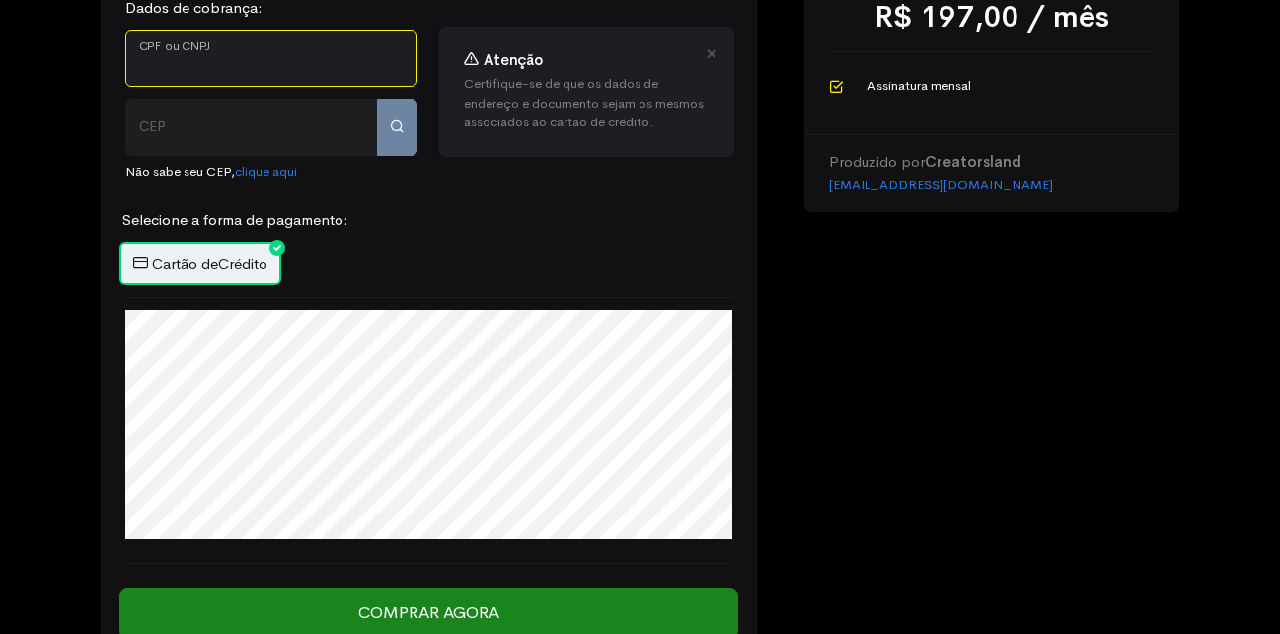
click at [308, 79] on input "CPF ou CNPJ" at bounding box center [271, 58] width 292 height 57
type input "702.626.074-09"
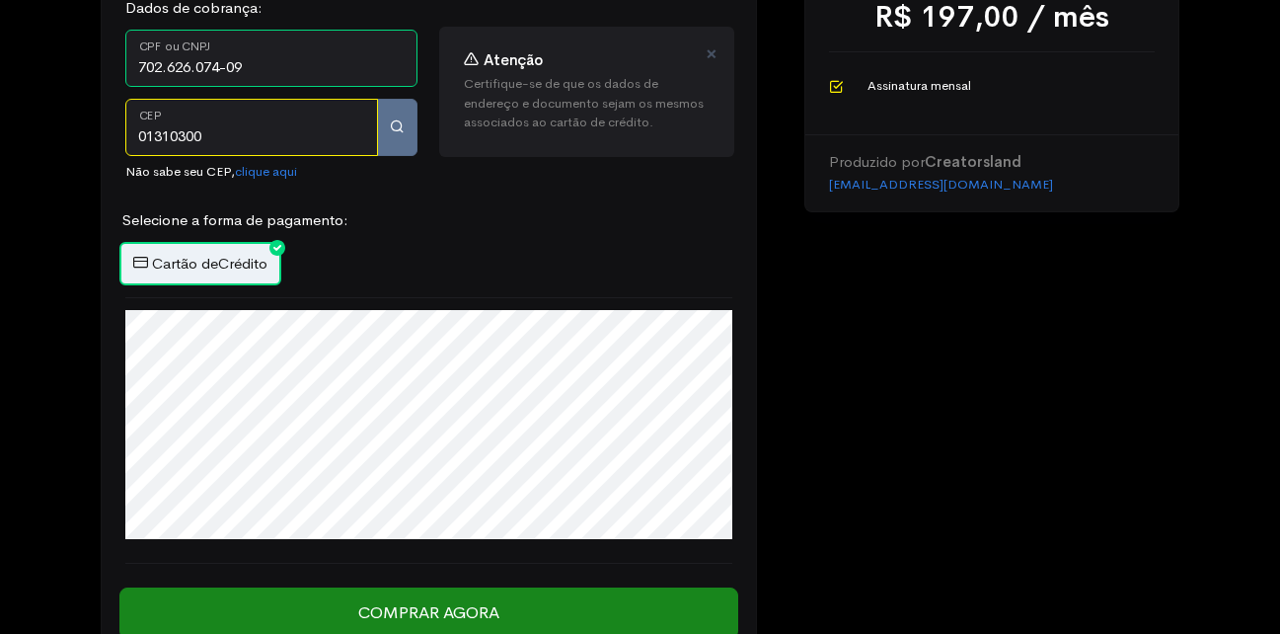
type input "01310300"
type input "[GEOGRAPHIC_DATA]"
type input "Bela Vista"
type input "[GEOGRAPHIC_DATA]"
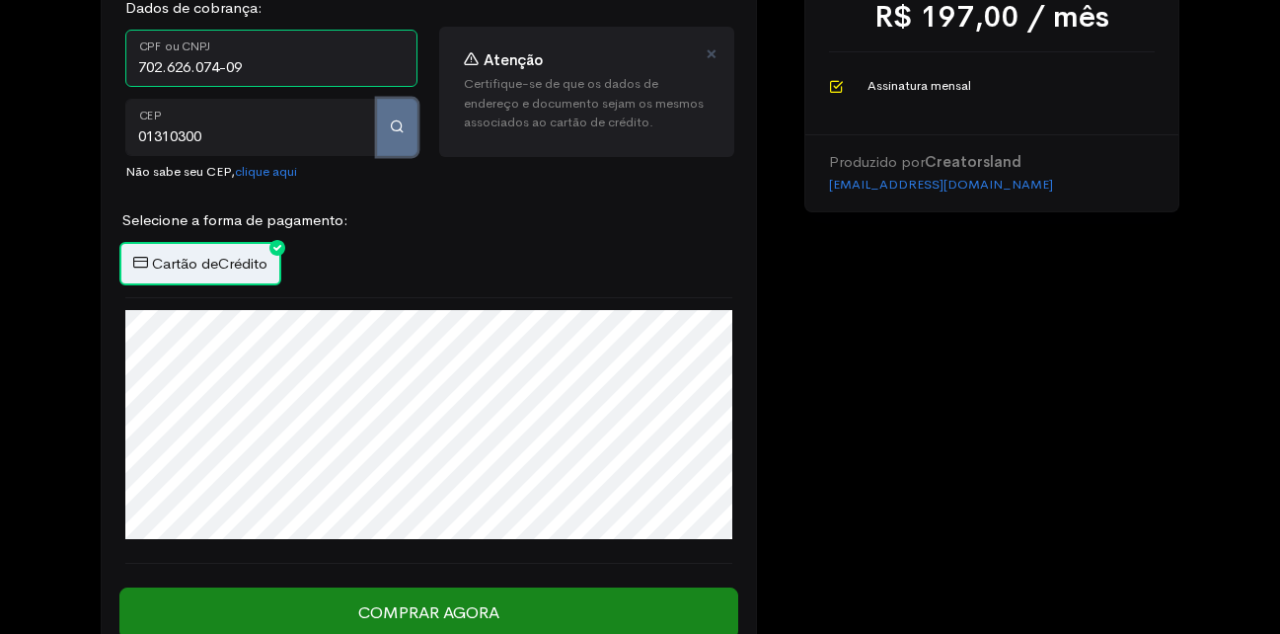
select select "SP"
click at [408, 136] on div "voltar Passo 2 de 2 Dados para pagamento Escolha o meio de pagamento de sua pre…" at bounding box center [428, 255] width 607 height 768
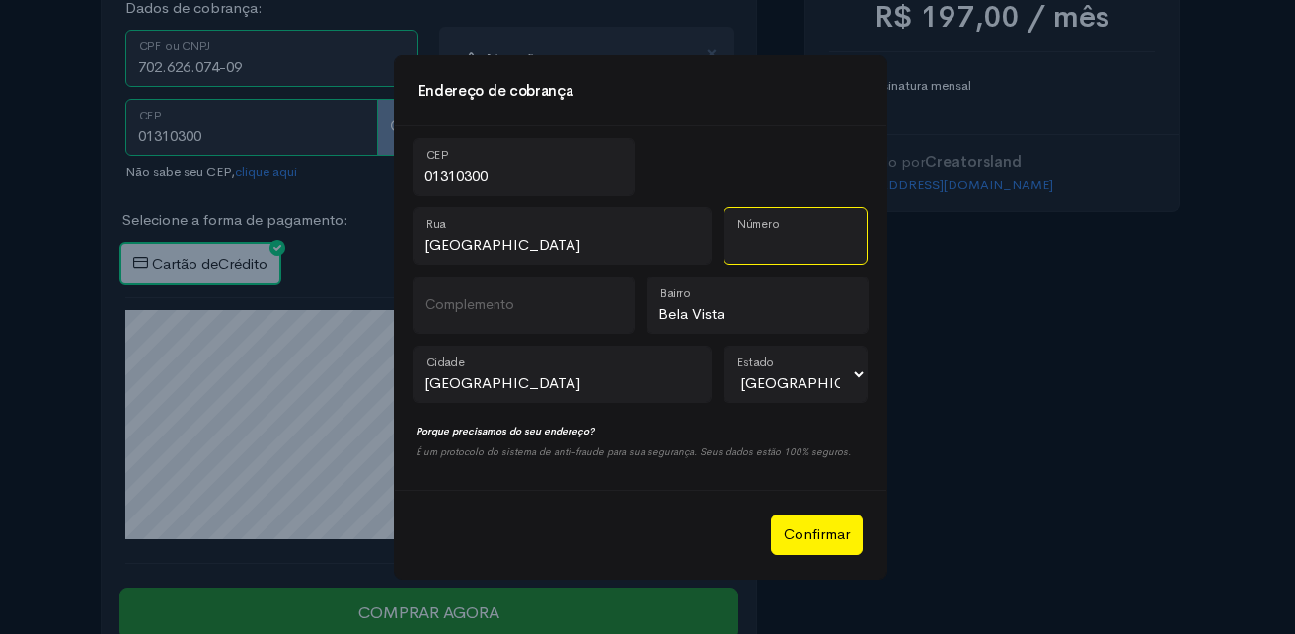
click at [765, 261] on input "Número" at bounding box center [795, 235] width 144 height 57
type input "21"
click at [820, 529] on button "Confirmar" at bounding box center [817, 534] width 92 height 40
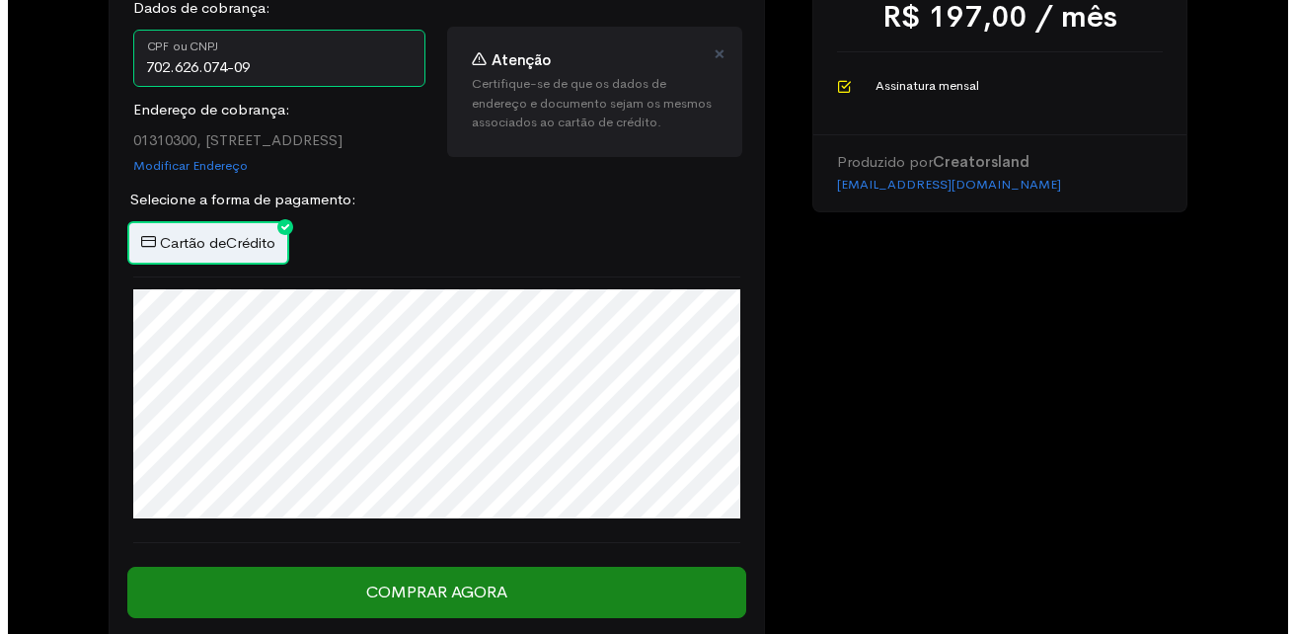
scroll to position [691, 0]
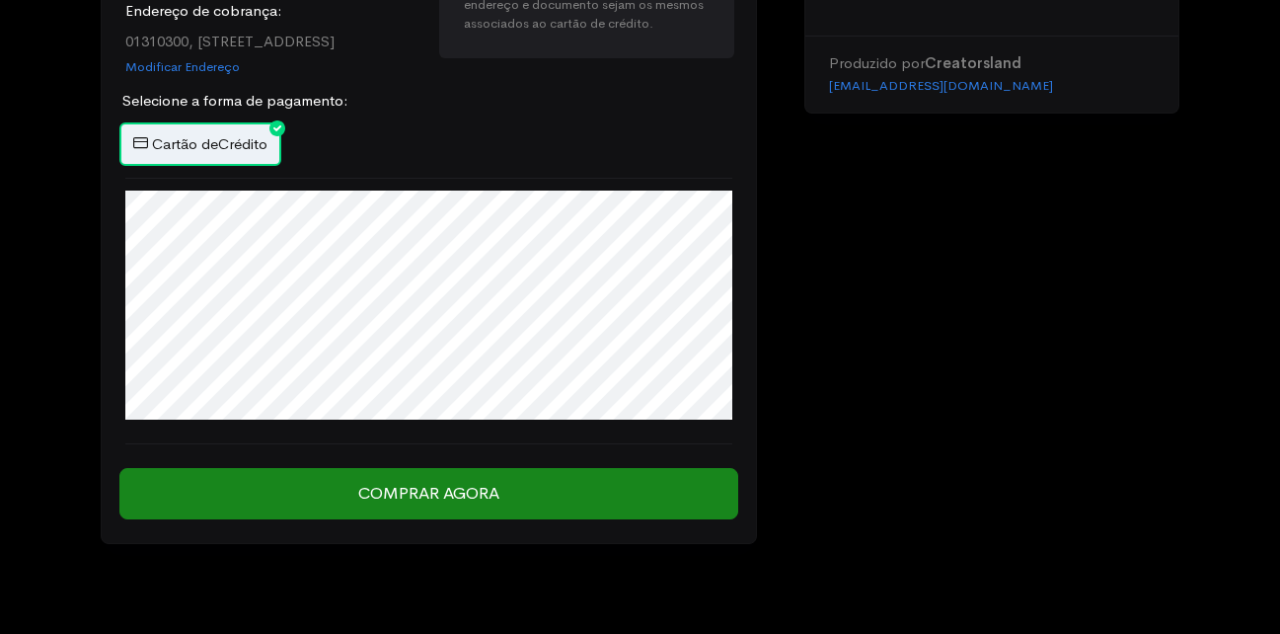
click at [1255, 47] on div "step 1 step 1 Passo 1 de 2 Dados Pessoais Preencha abaixo seus dados completos …" at bounding box center [640, 5] width 1280 height 1393
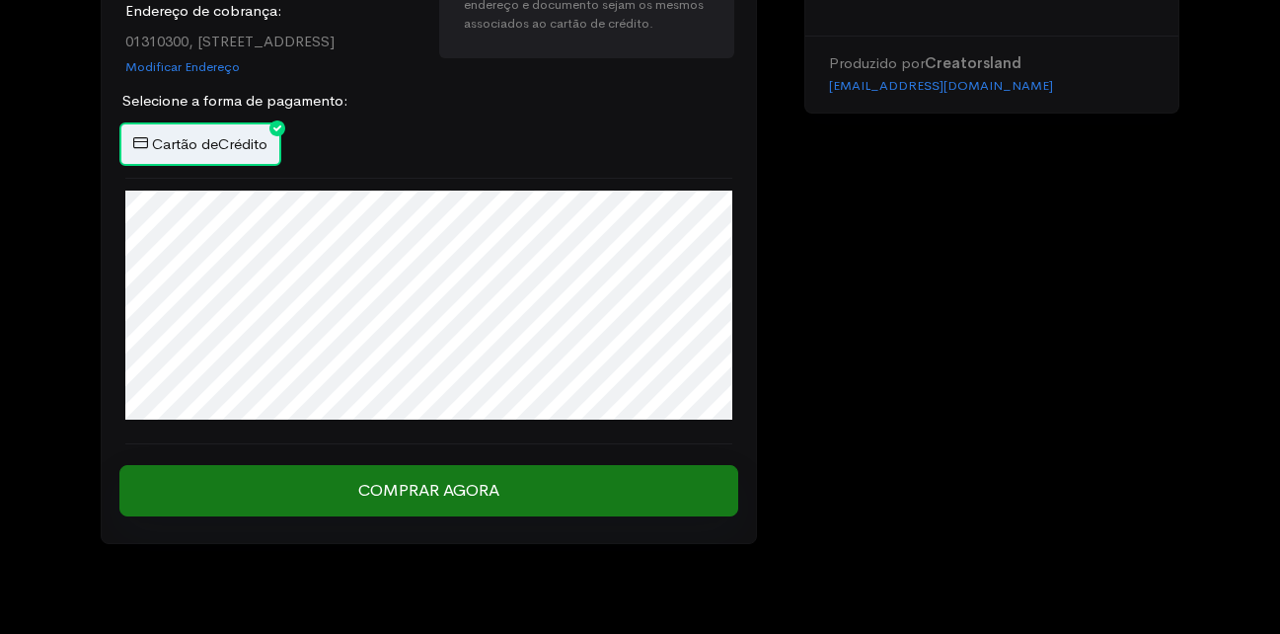
click at [380, 507] on input "Comprar Agora" at bounding box center [428, 490] width 619 height 51
